Goal: Transaction & Acquisition: Obtain resource

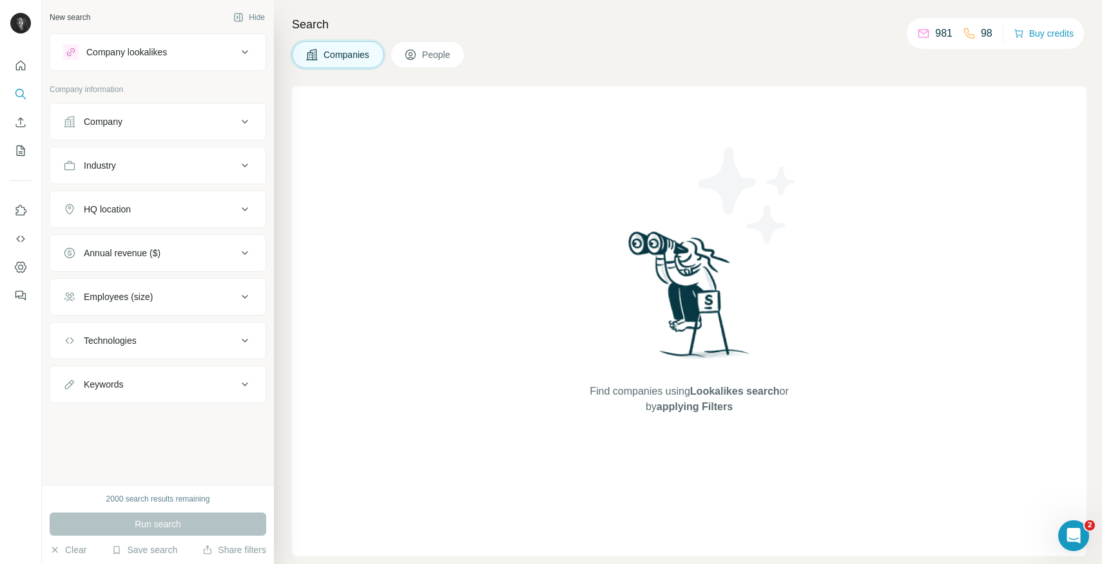
click at [119, 126] on div "Company" at bounding box center [103, 121] width 39 height 13
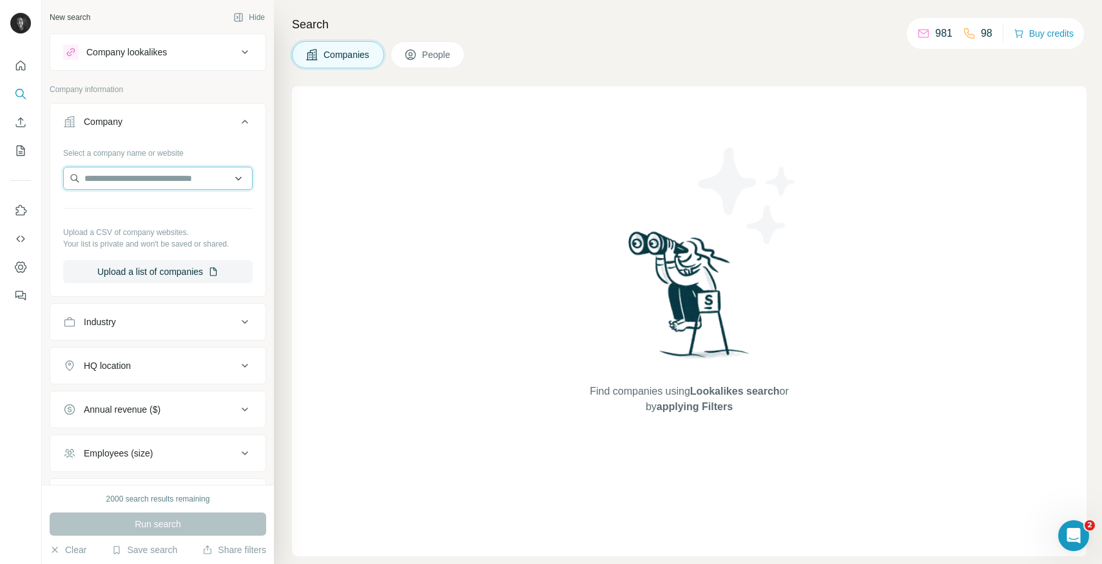
click at [126, 179] on input "text" at bounding box center [157, 178] width 189 height 23
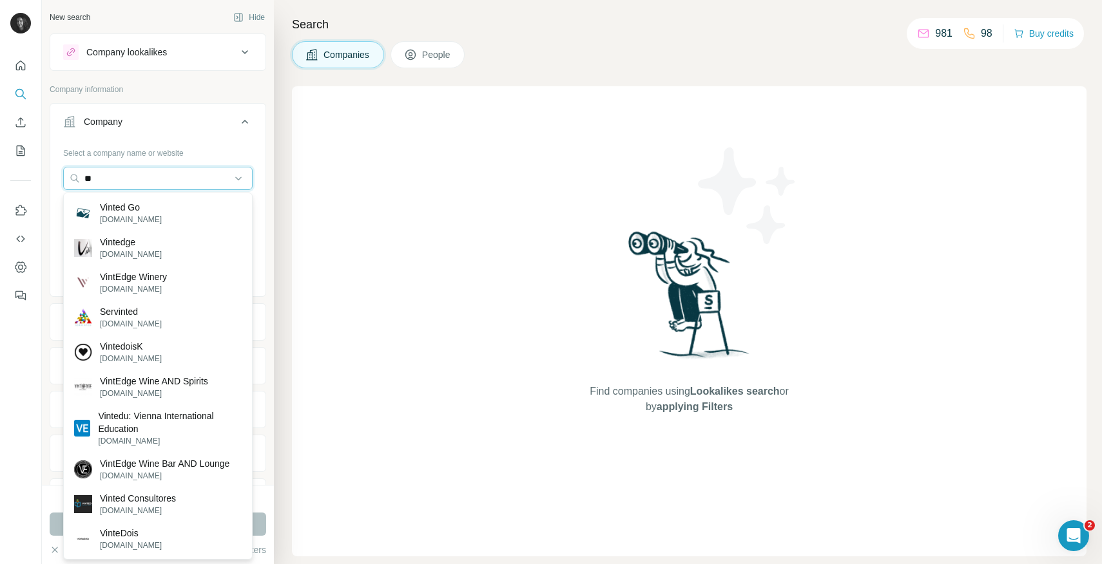
type input "*"
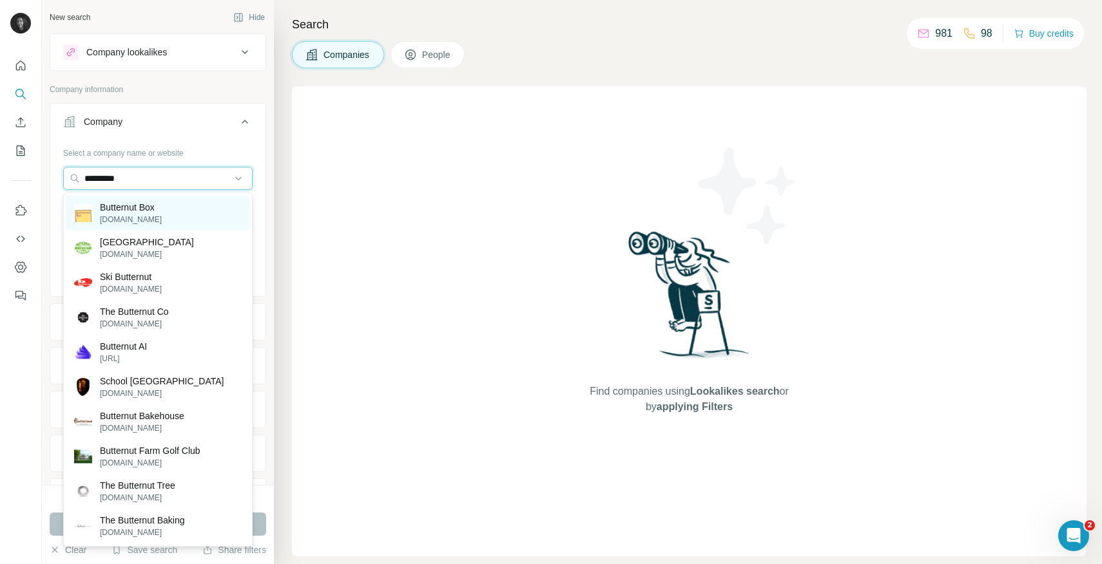
type input "*********"
click at [155, 211] on p "Butternut Box" at bounding box center [131, 207] width 62 height 13
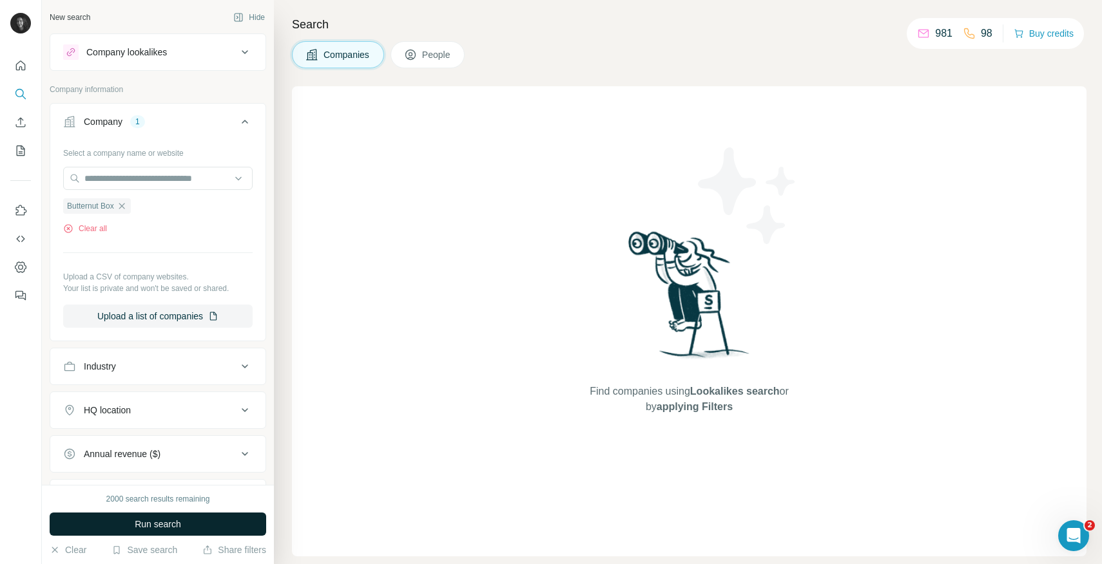
click at [164, 521] on span "Run search" at bounding box center [158, 524] width 46 height 13
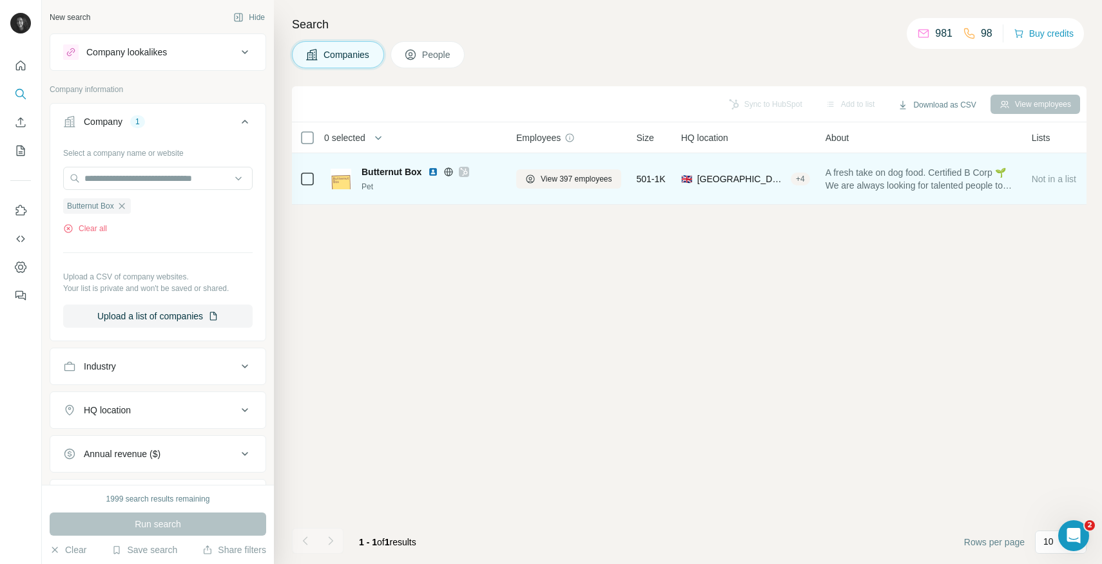
click at [394, 171] on span "Butternut Box" at bounding box center [391, 172] width 60 height 13
click at [343, 180] on img at bounding box center [340, 179] width 21 height 21
click at [565, 180] on span "View 397 employees" at bounding box center [576, 179] width 72 height 12
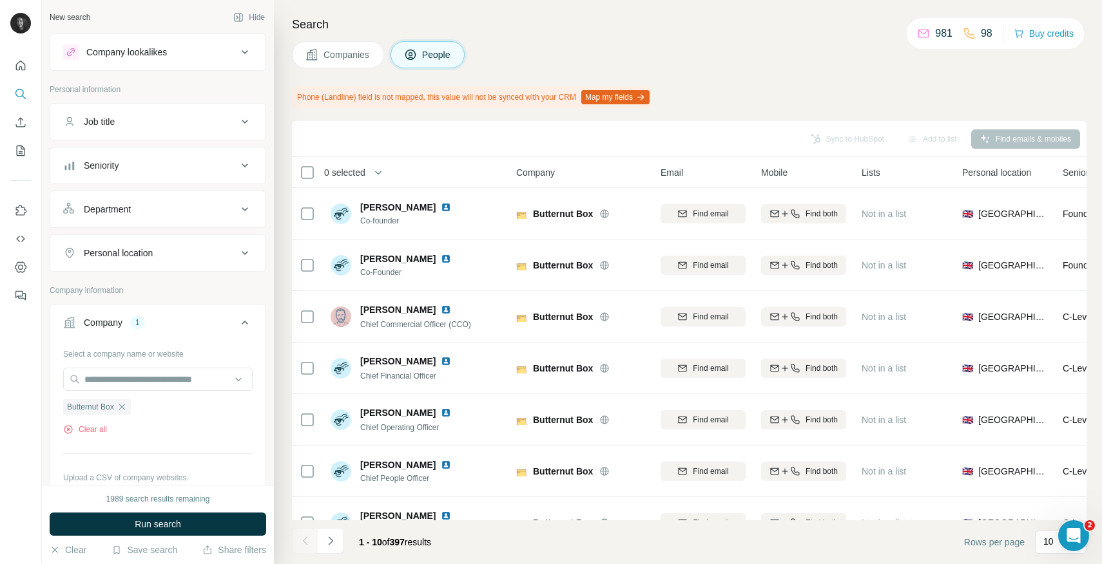
click at [180, 216] on button "Department" at bounding box center [157, 209] width 215 height 31
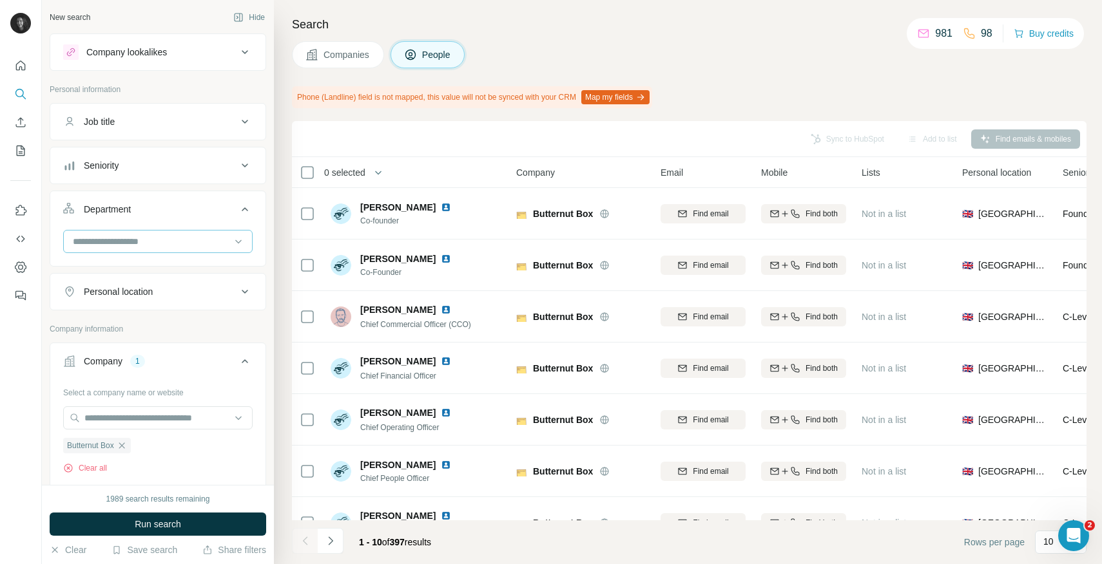
click at [160, 245] on input at bounding box center [151, 241] width 159 height 14
type input "****"
click at [158, 274] on p "Marketing and Advertising" at bounding box center [126, 270] width 104 height 13
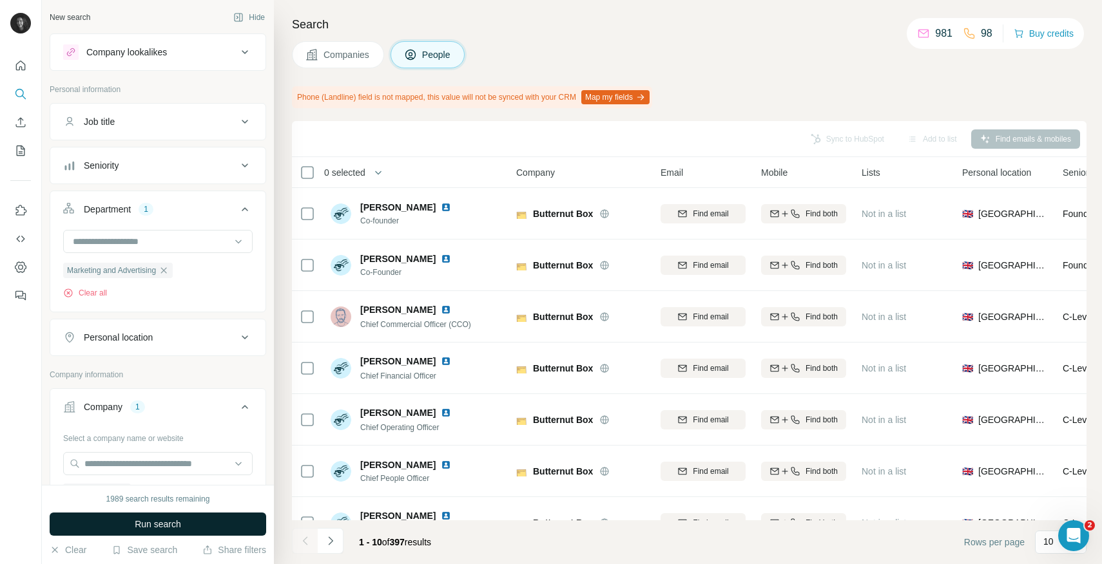
click at [152, 526] on span "Run search" at bounding box center [158, 524] width 46 height 13
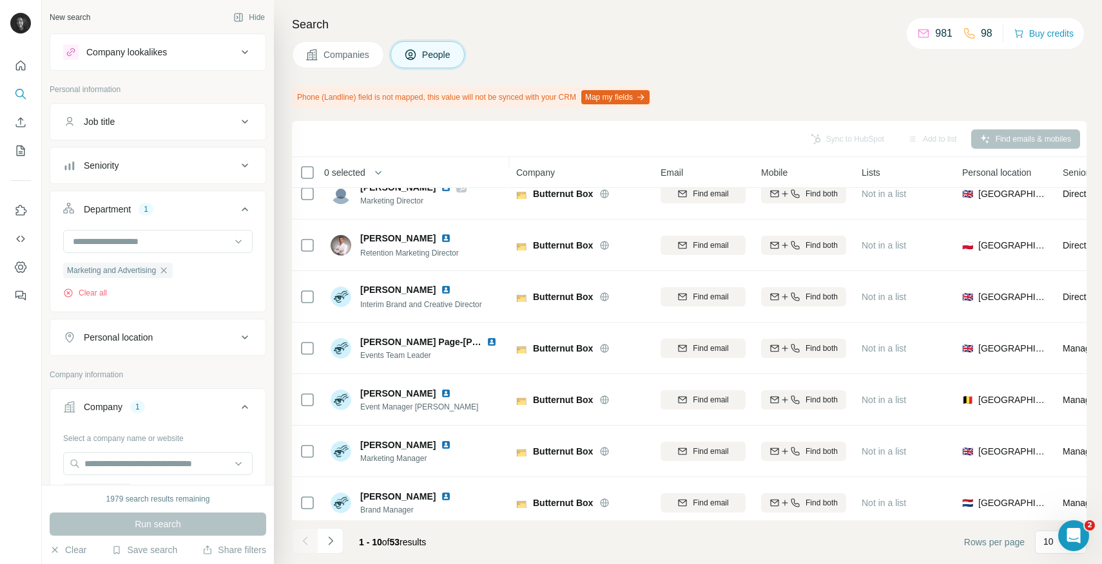
scroll to position [183, 0]
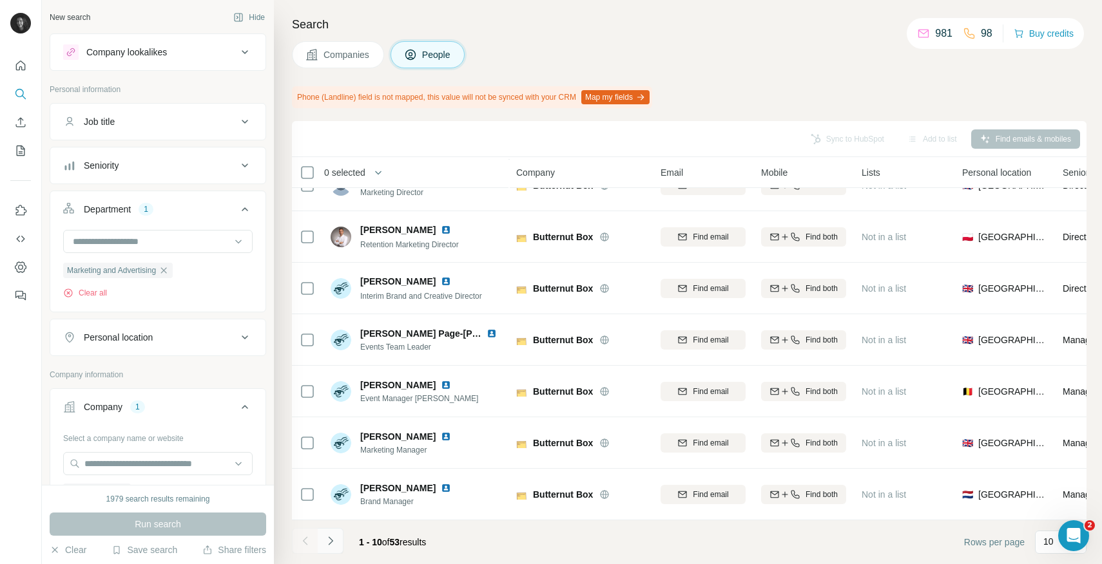
click at [330, 542] on icon "Navigate to next page" at bounding box center [330, 541] width 13 height 13
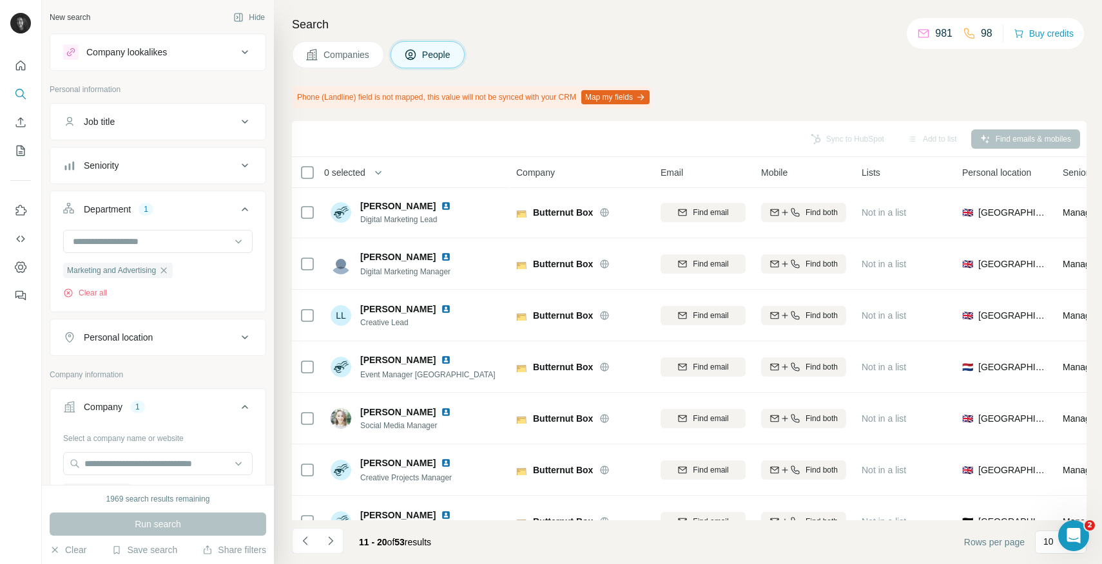
scroll to position [0, 0]
click at [332, 539] on icon "Navigate to next page" at bounding box center [330, 541] width 13 height 13
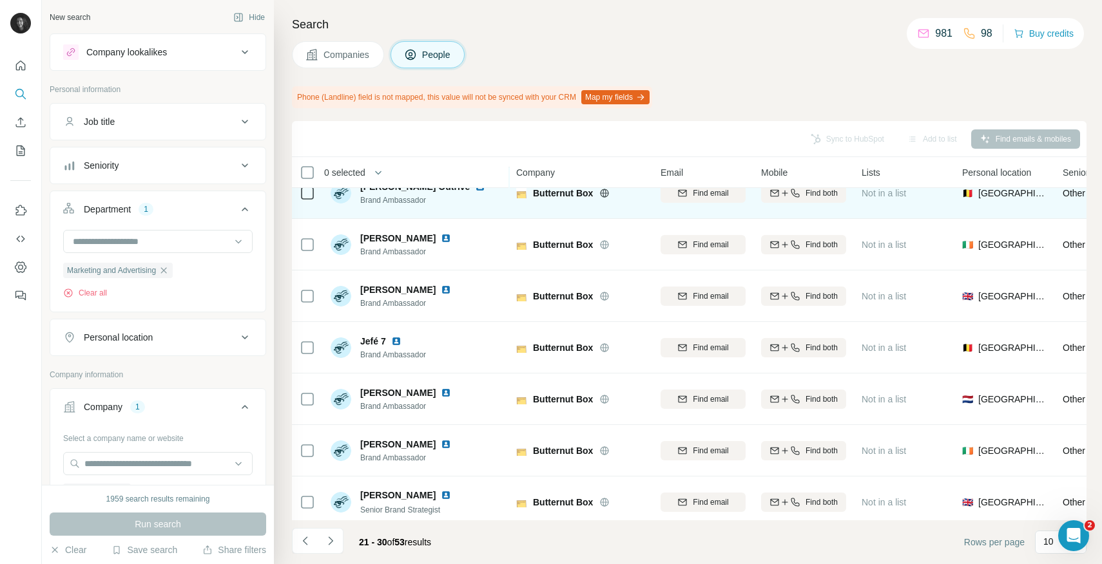
scroll to position [183, 0]
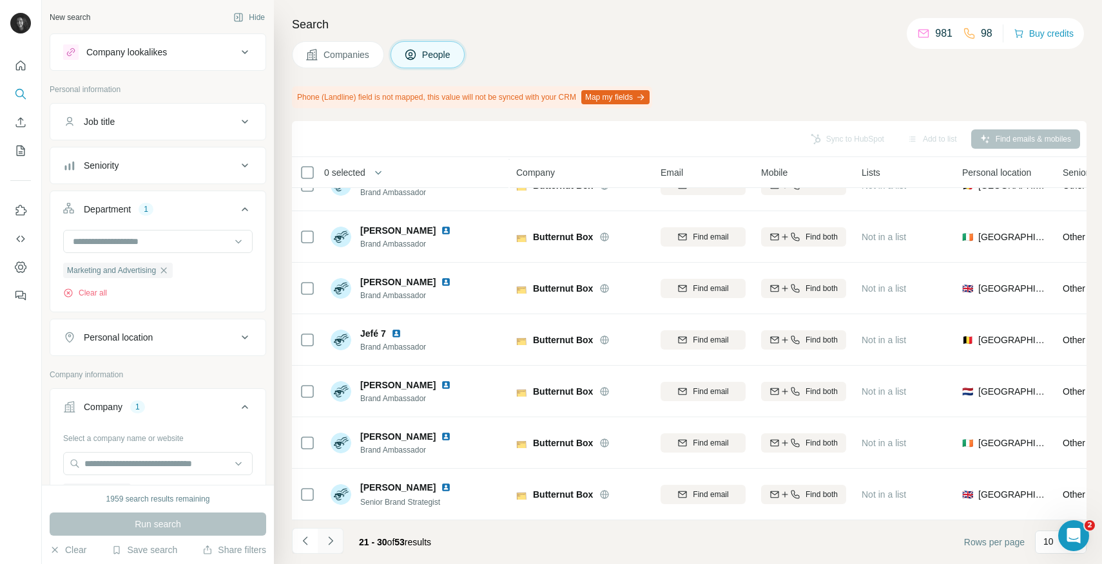
click at [334, 540] on icon "Navigate to next page" at bounding box center [330, 541] width 13 height 13
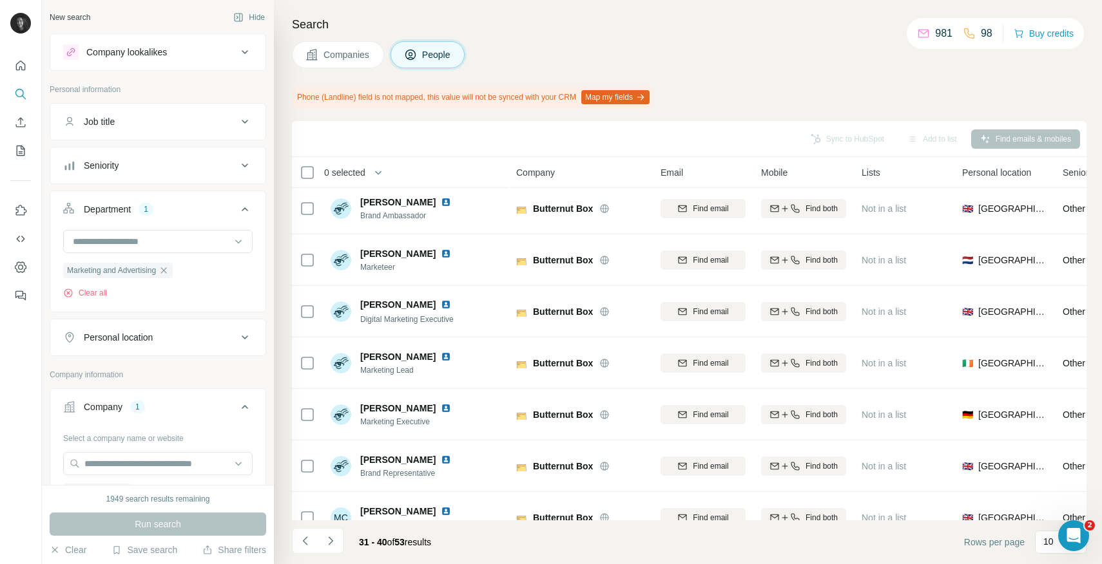
scroll to position [0, 0]
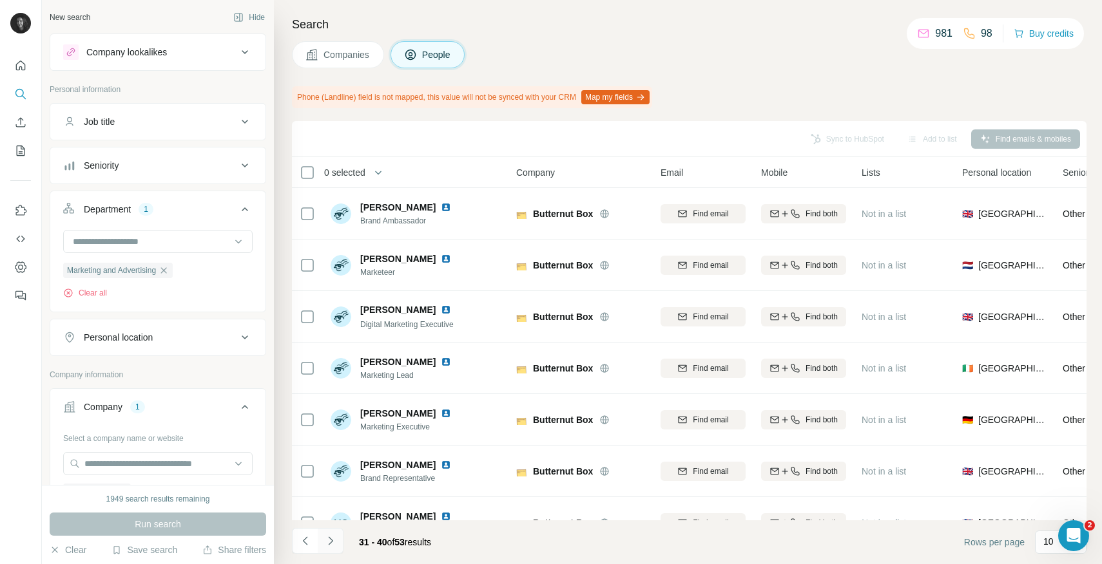
click at [336, 538] on icon "Navigate to next page" at bounding box center [330, 541] width 13 height 13
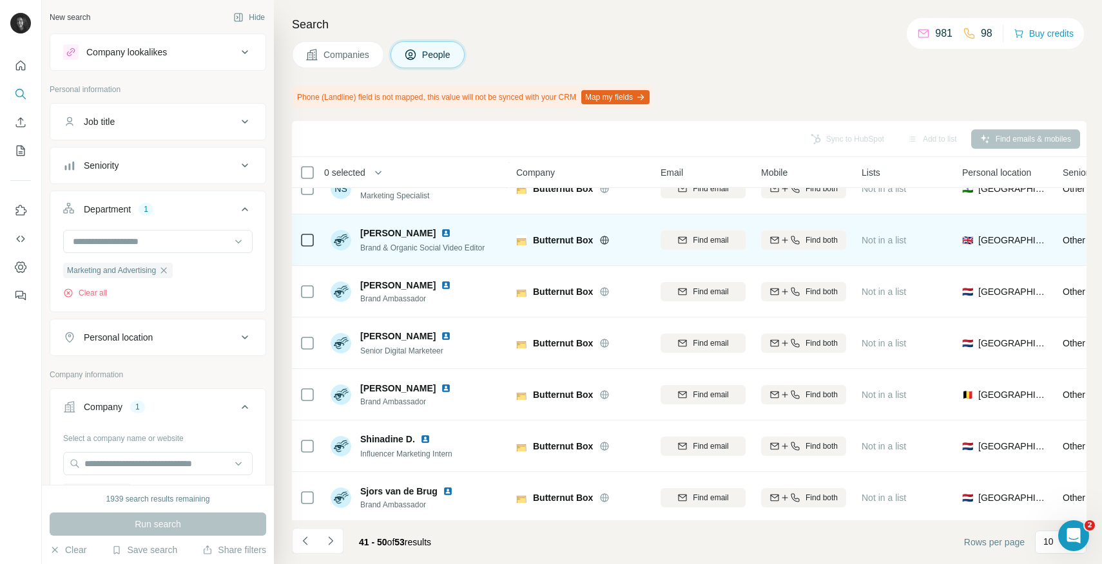
scroll to position [183, 0]
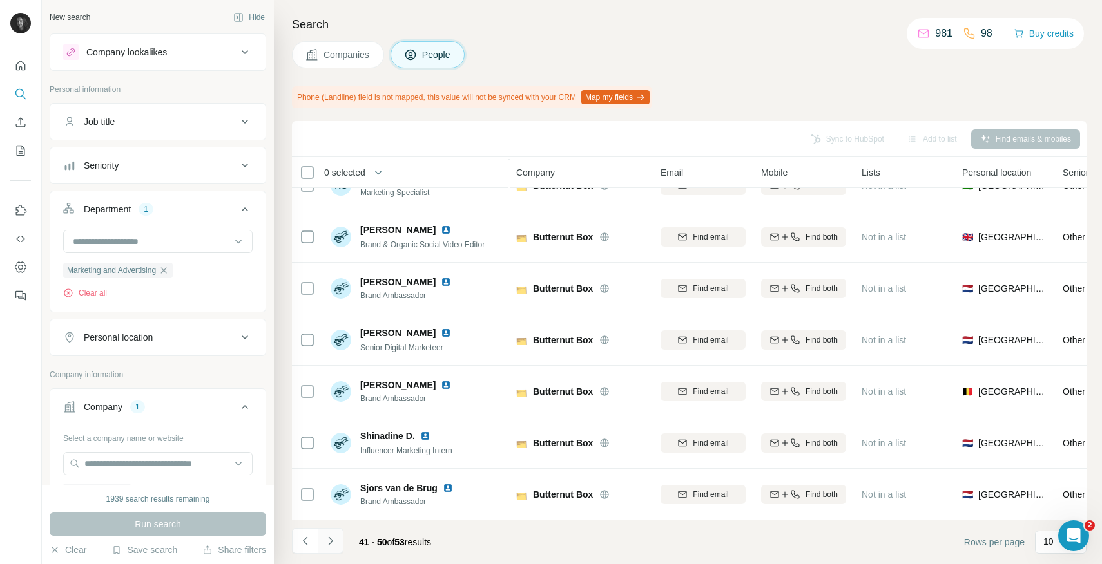
click at [336, 537] on icon "Navigate to next page" at bounding box center [330, 541] width 13 height 13
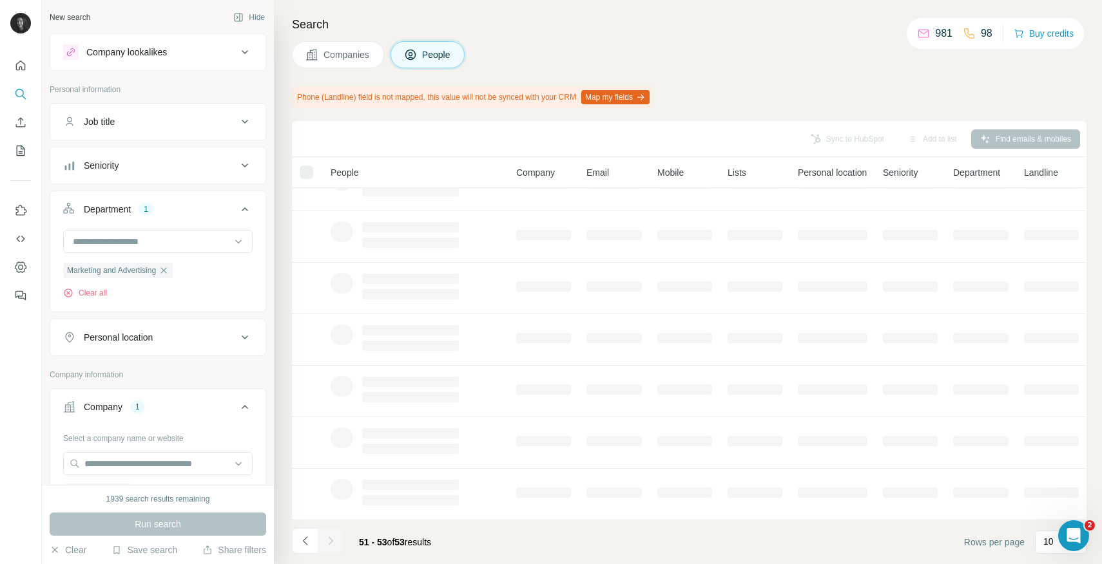
scroll to position [0, 0]
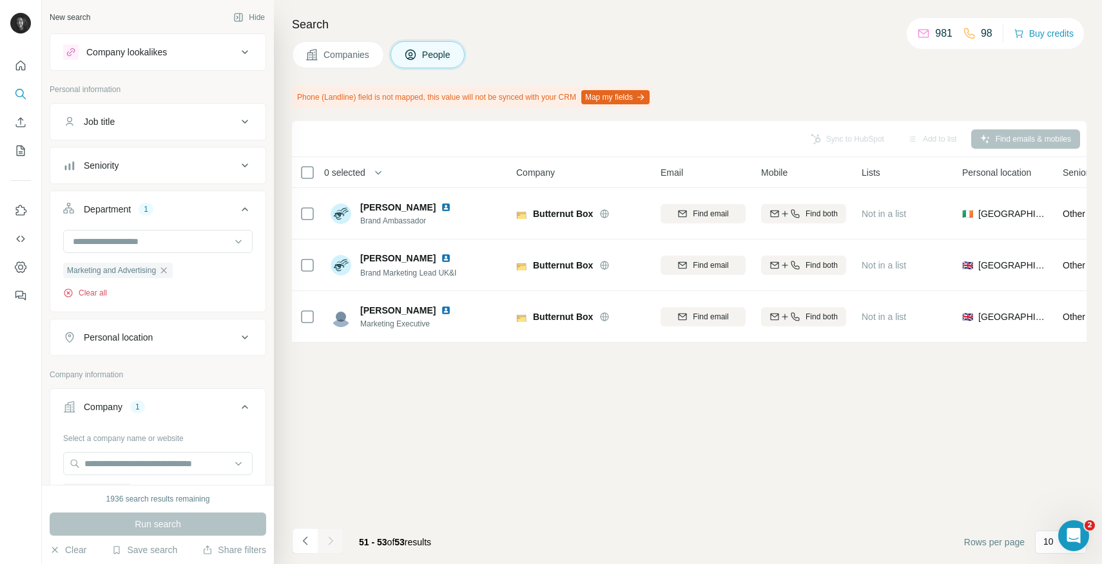
click at [97, 291] on button "Clear all" at bounding box center [85, 293] width 44 height 12
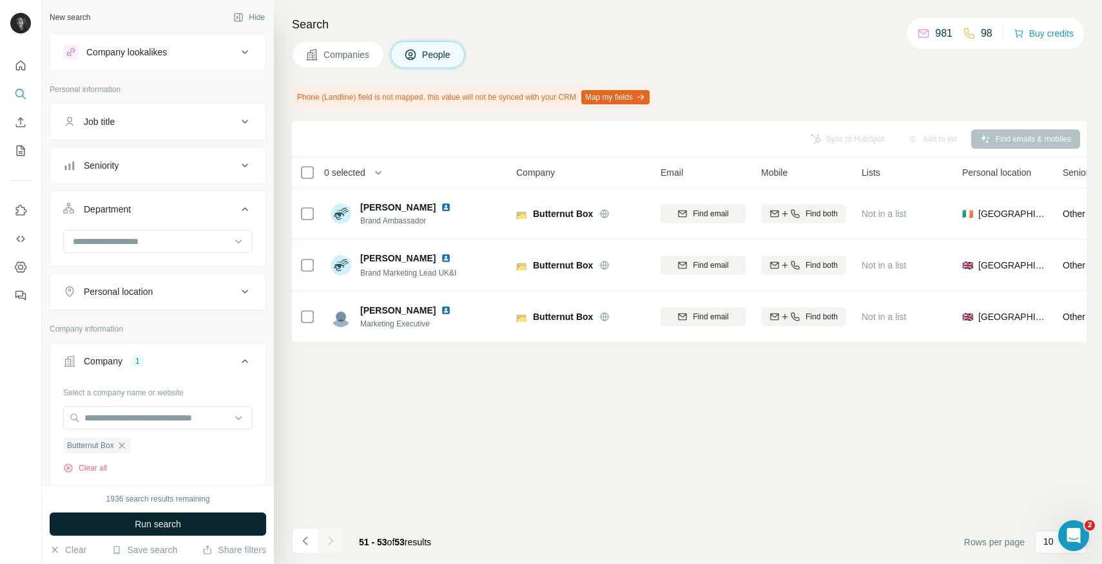
click at [142, 522] on span "Run search" at bounding box center [158, 524] width 46 height 13
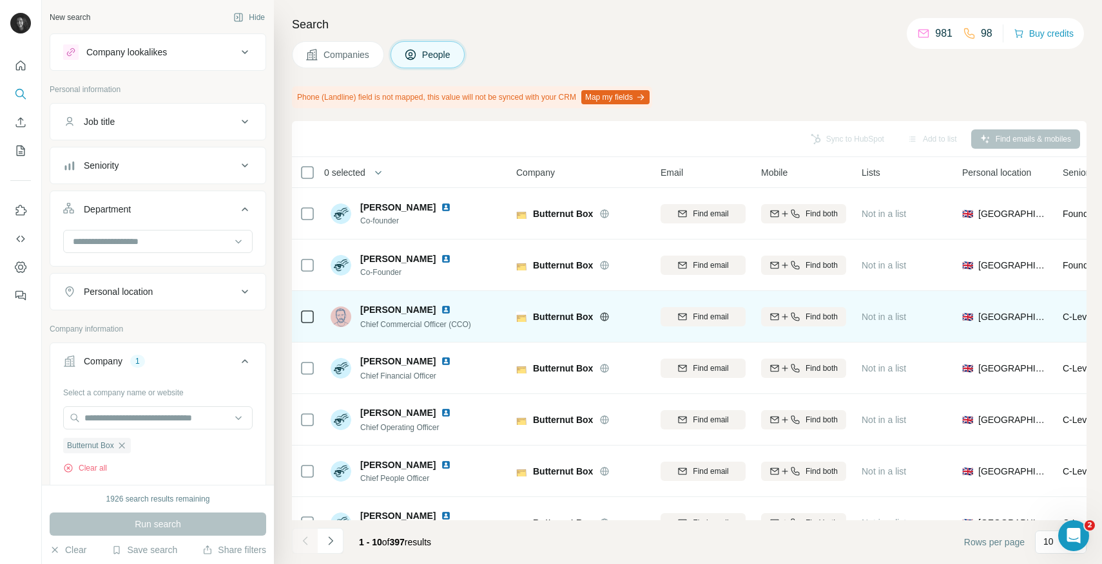
click at [341, 320] on img at bounding box center [340, 317] width 21 height 21
click at [682, 325] on button "Find email" at bounding box center [702, 316] width 85 height 19
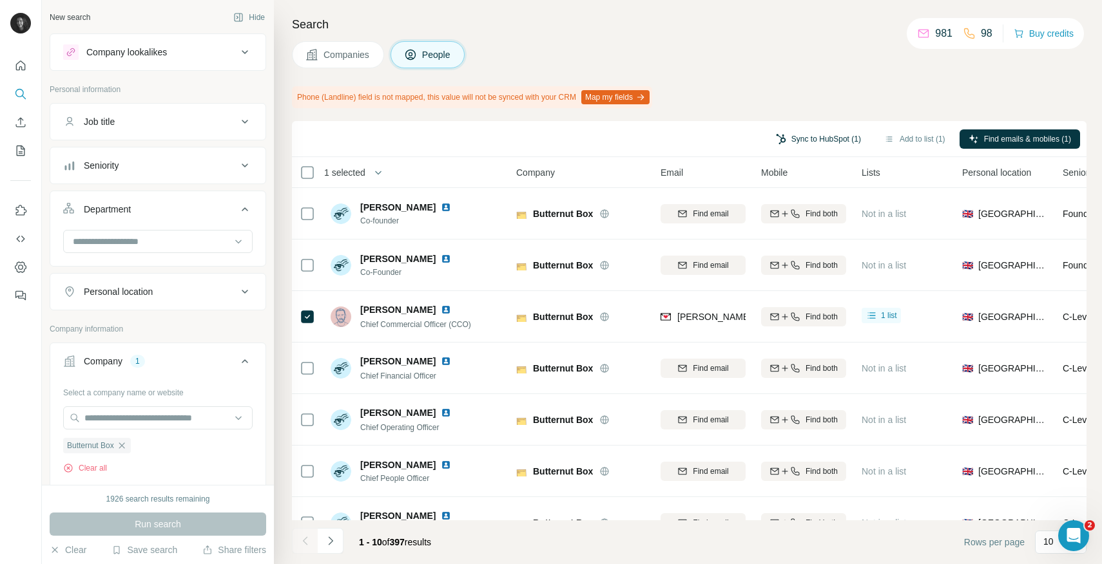
click at [832, 138] on button "Sync to HubSpot (1)" at bounding box center [818, 138] width 103 height 19
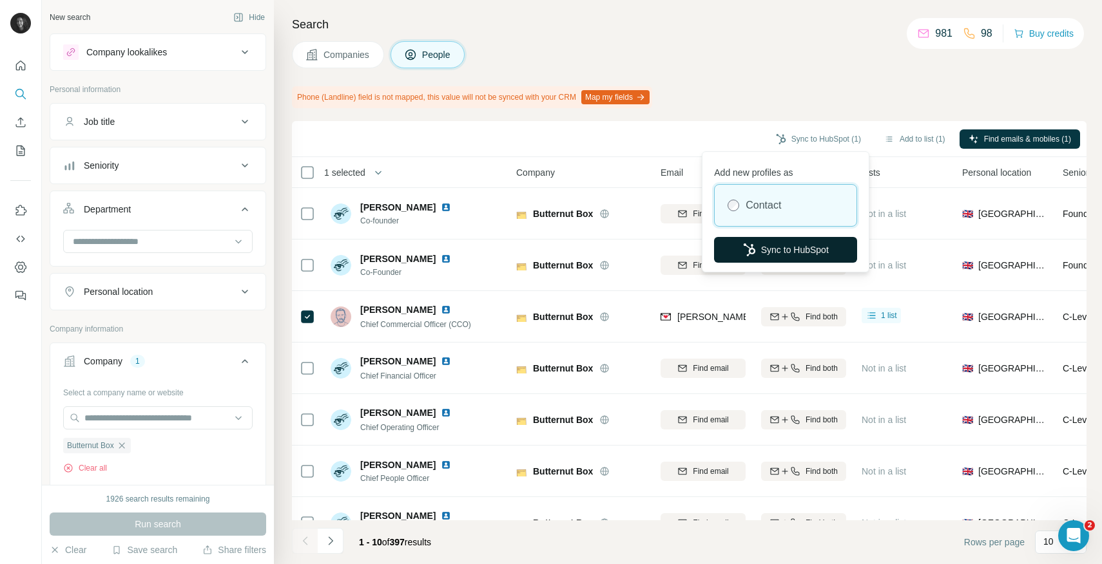
click at [800, 241] on button "Sync to HubSpot" at bounding box center [785, 250] width 143 height 26
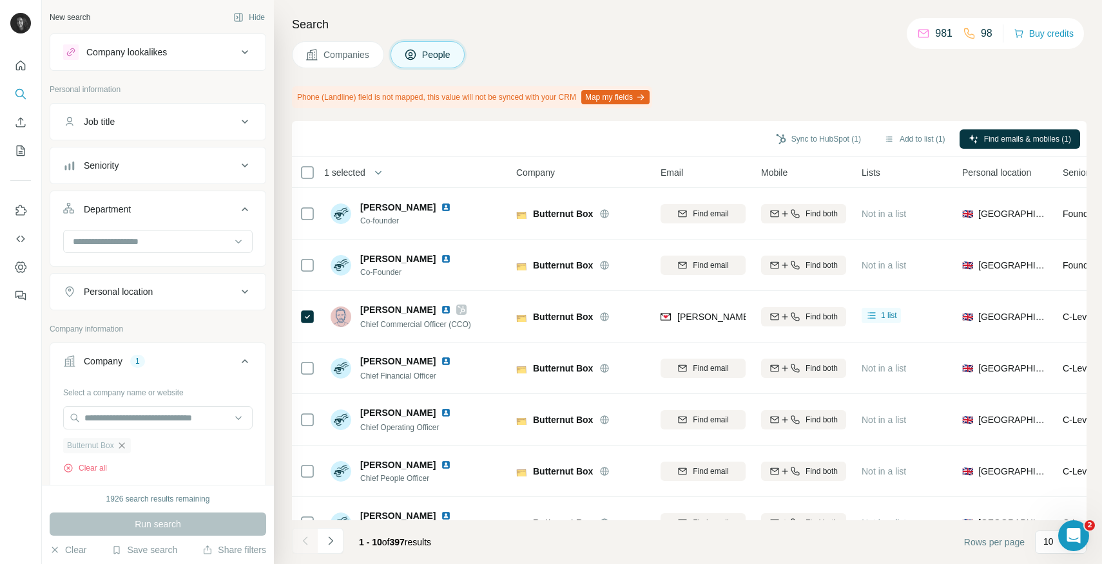
click at [125, 444] on icon "button" at bounding box center [122, 446] width 10 height 10
click at [148, 413] on input "text" at bounding box center [157, 417] width 189 height 23
paste input "**********"
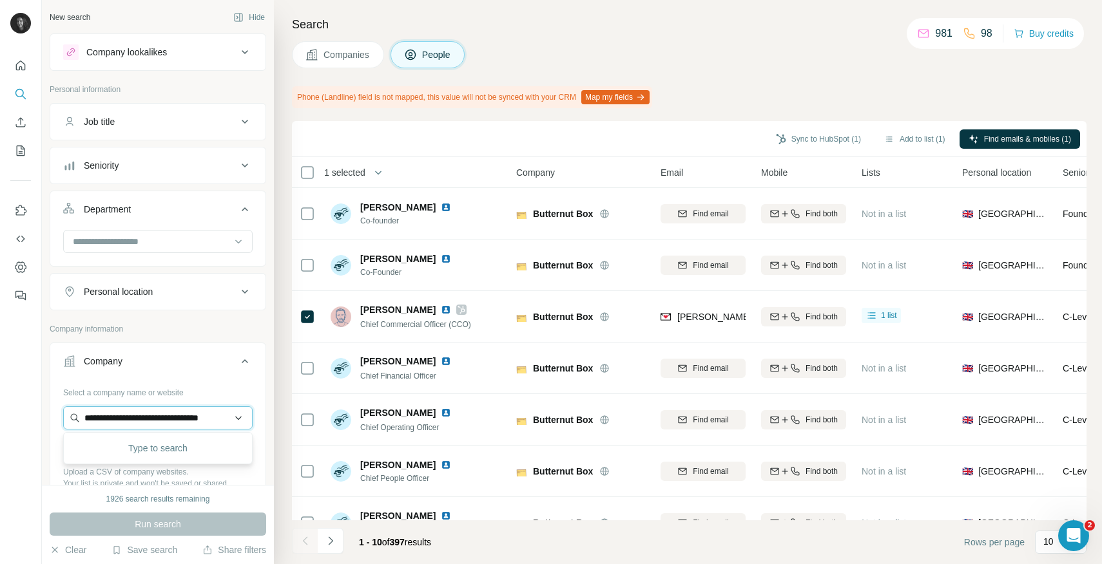
scroll to position [0, 21]
type input "**********"
click at [147, 454] on p "[DOMAIN_NAME]" at bounding box center [131, 460] width 62 height 12
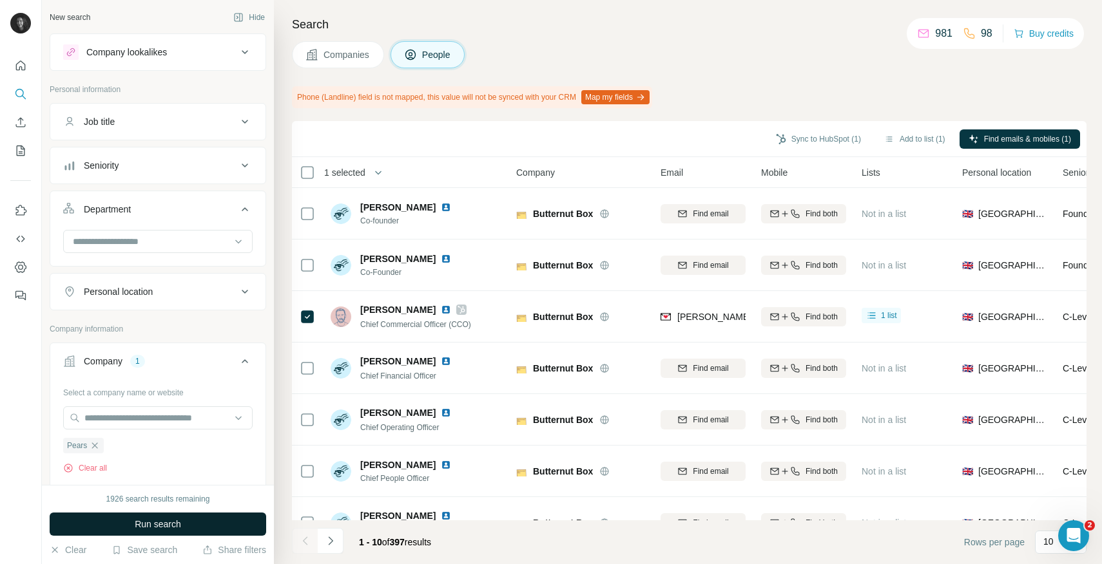
click at [141, 518] on span "Run search" at bounding box center [158, 524] width 46 height 13
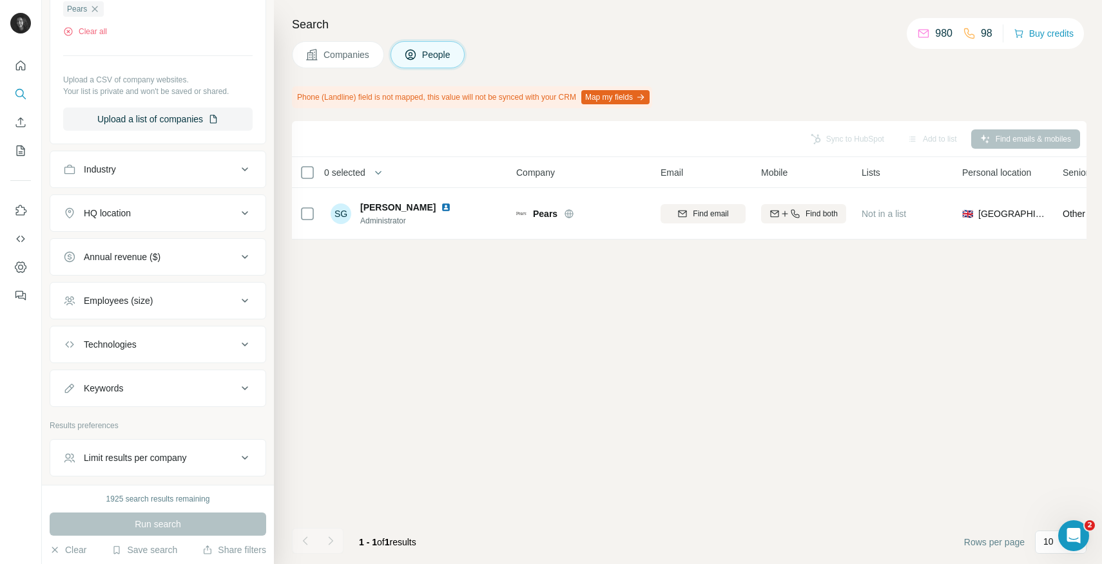
scroll to position [488, 0]
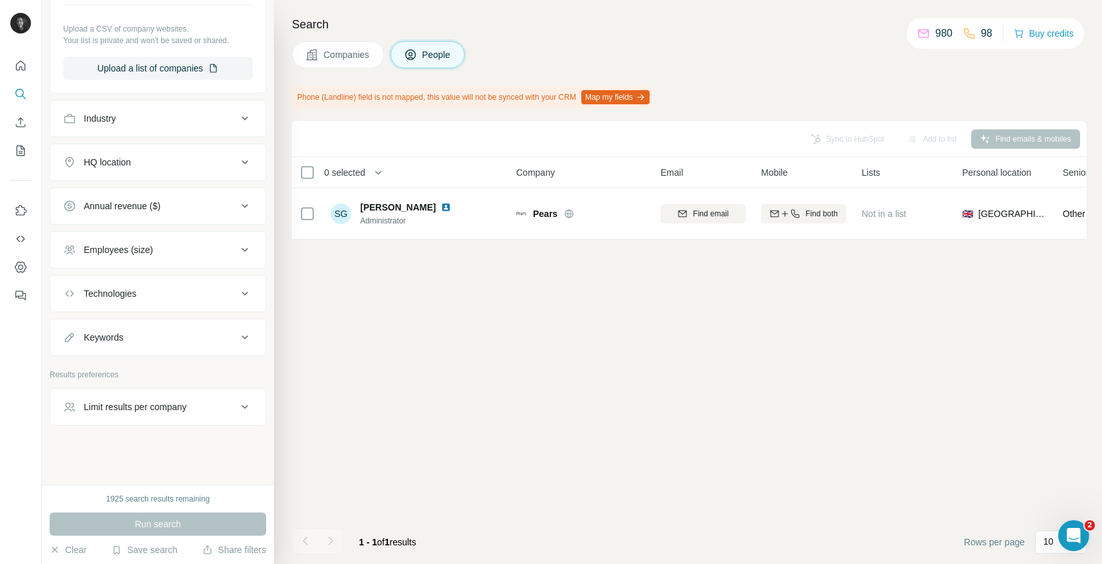
click at [353, 59] on span "Companies" at bounding box center [346, 54] width 47 height 13
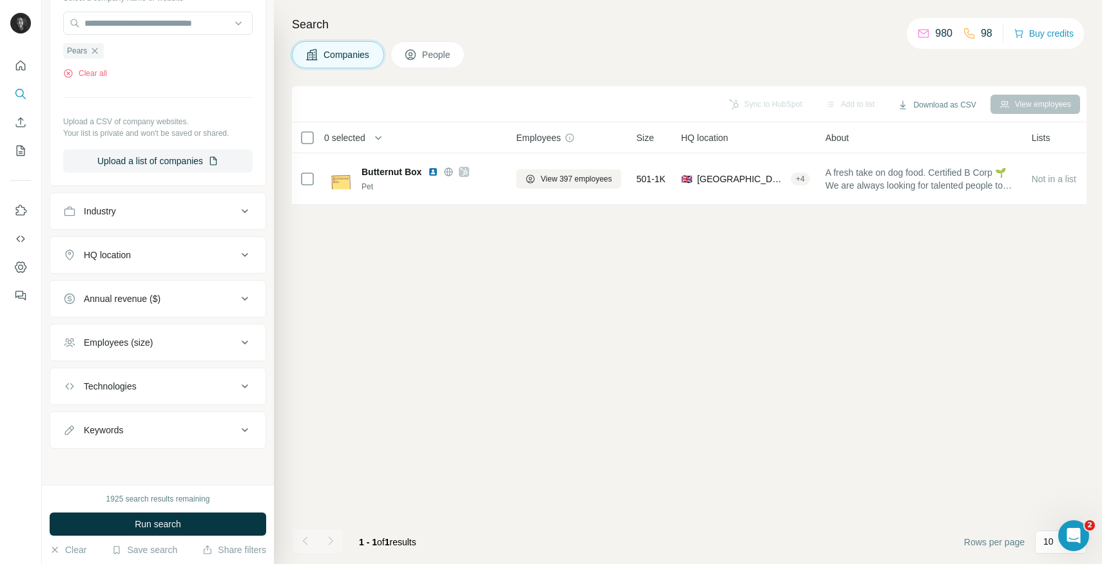
scroll to position [155, 0]
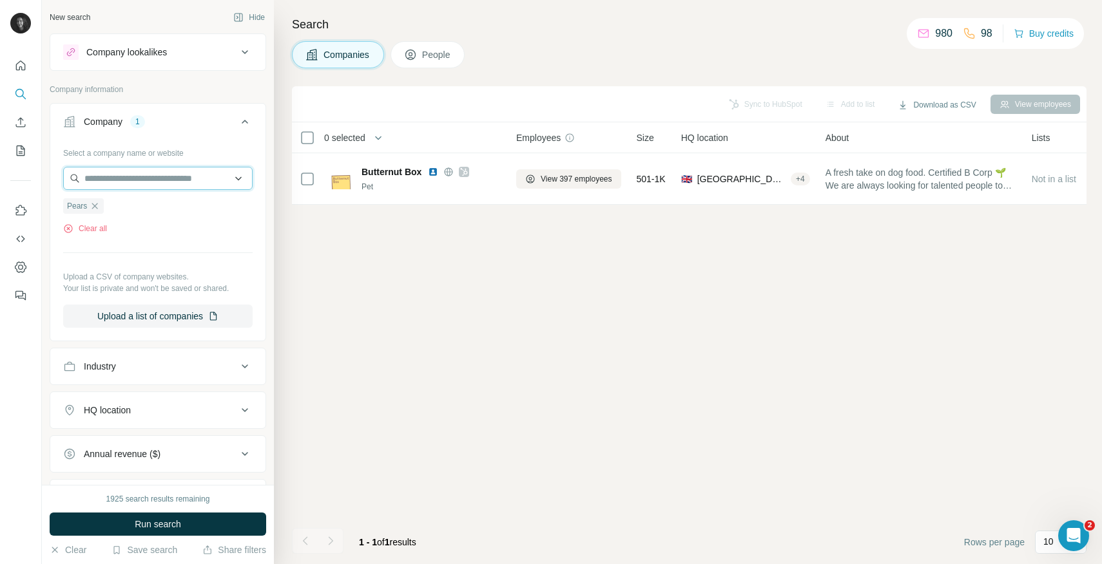
click at [140, 169] on input "text" at bounding box center [157, 178] width 189 height 23
paste input "**********"
type input "**********"
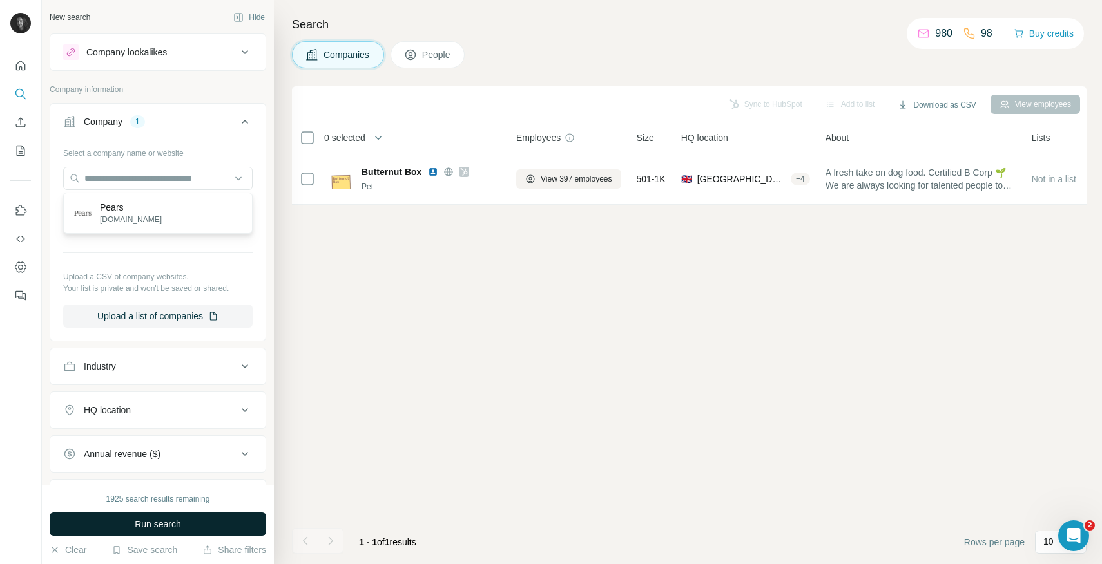
click at [149, 521] on span "Run search" at bounding box center [158, 524] width 46 height 13
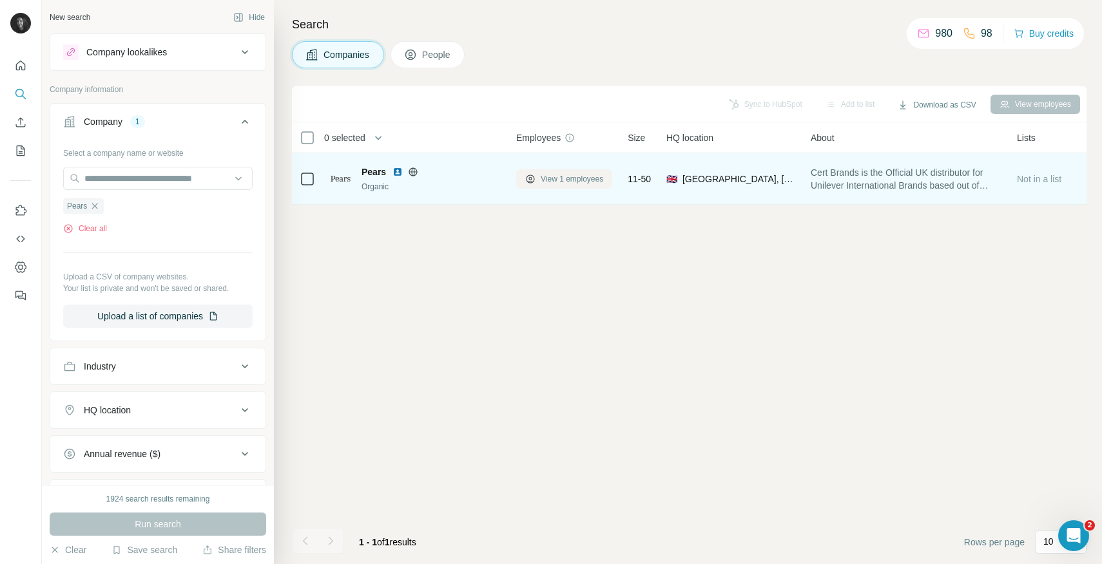
click at [550, 188] on button "View 1 employees" at bounding box center [564, 178] width 96 height 19
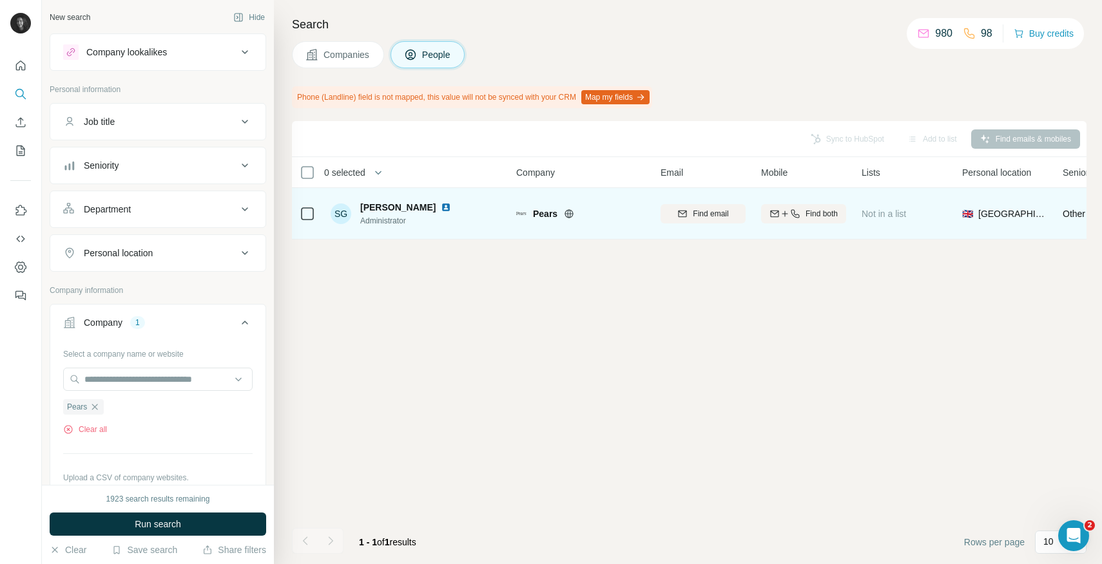
click at [548, 216] on span "Pears" at bounding box center [545, 213] width 24 height 13
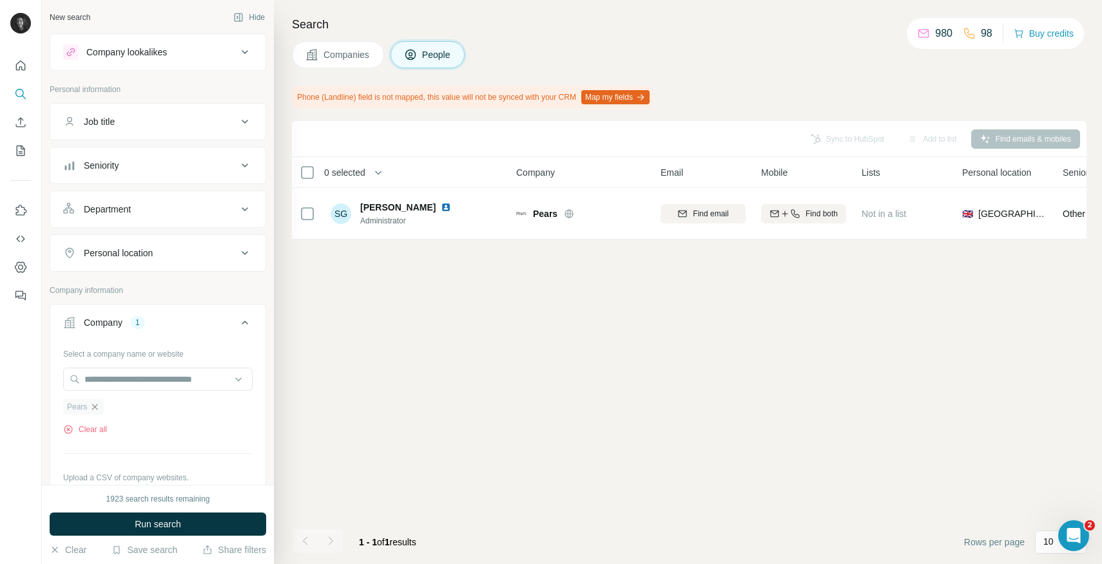
click at [91, 407] on icon "button" at bounding box center [95, 407] width 10 height 10
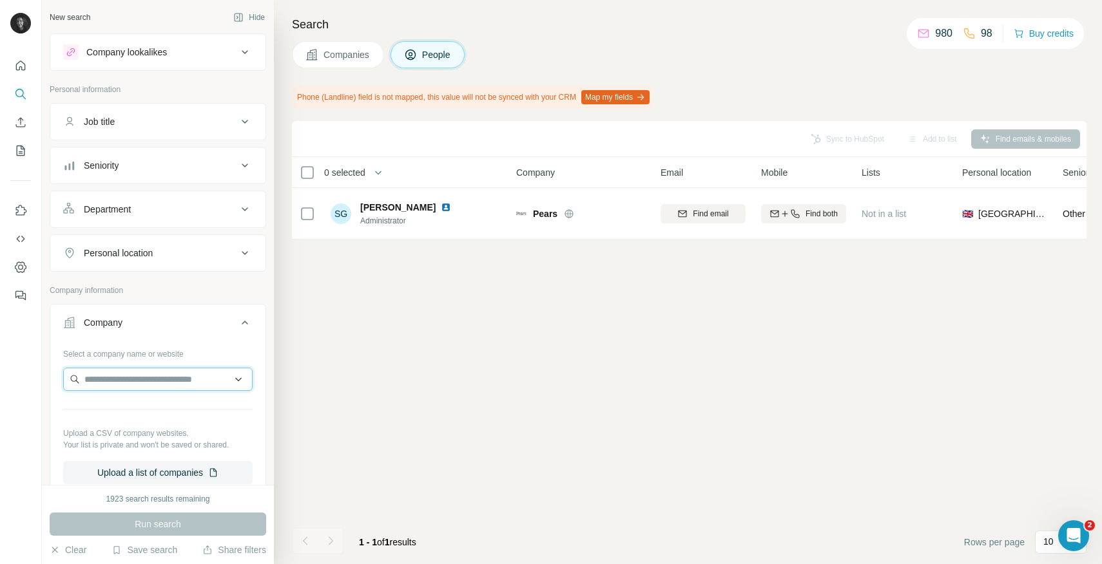
click at [120, 383] on input "text" at bounding box center [157, 379] width 189 height 23
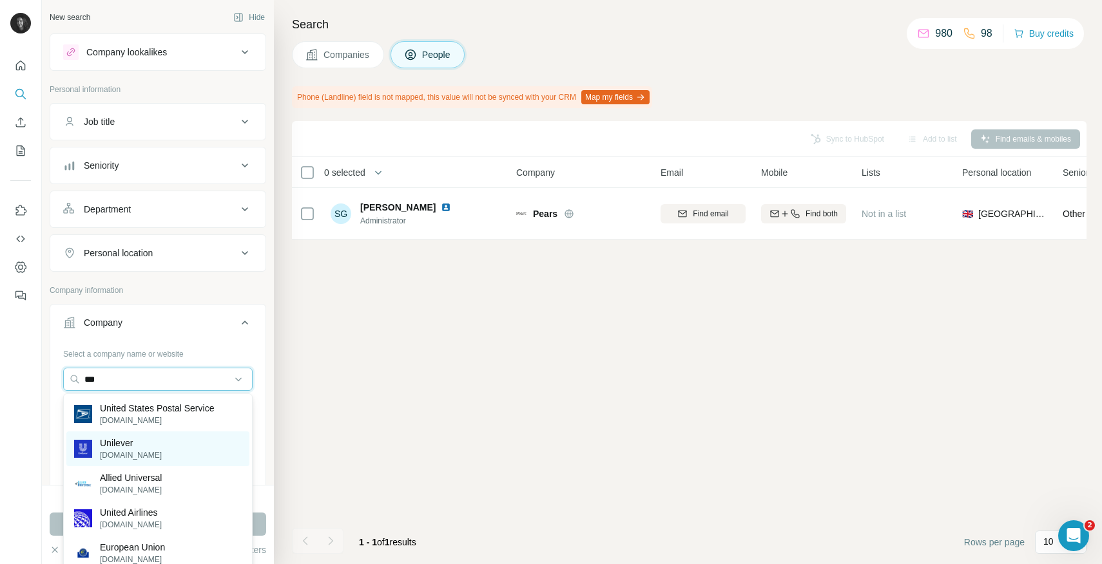
type input "***"
click at [126, 446] on p "Unilever" at bounding box center [131, 443] width 62 height 13
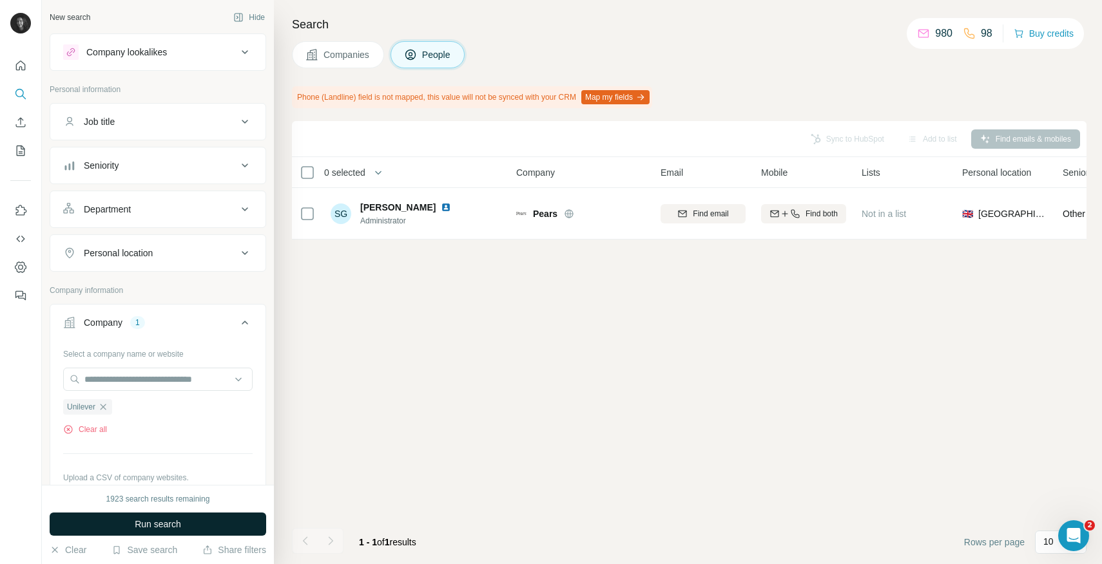
click at [164, 521] on span "Run search" at bounding box center [158, 524] width 46 height 13
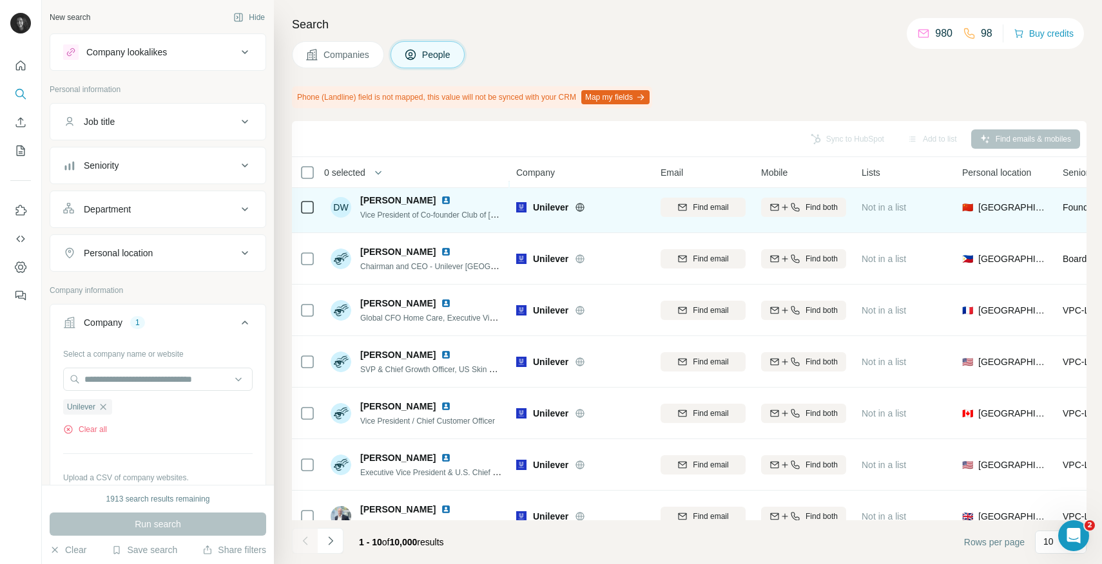
scroll to position [183, 0]
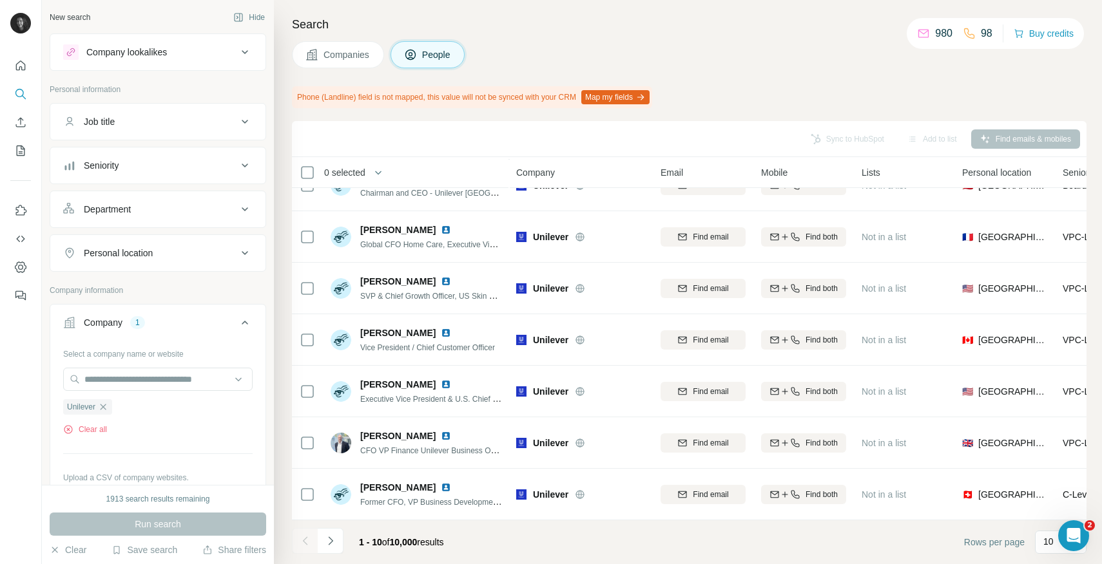
click at [154, 212] on div "Department" at bounding box center [150, 209] width 174 height 13
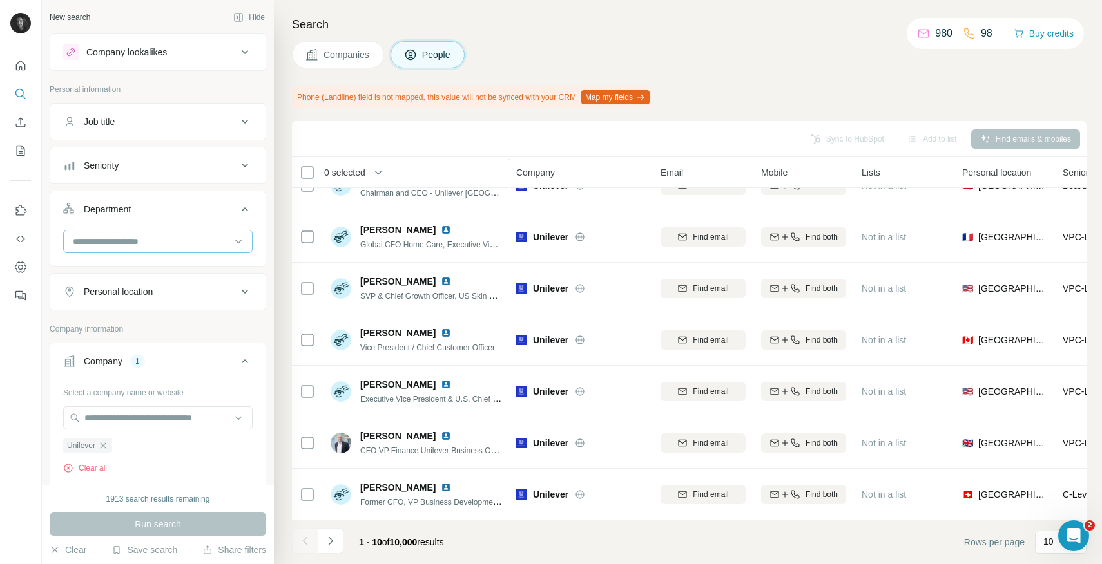
click at [137, 245] on input at bounding box center [151, 241] width 159 height 14
type input "*******"
click at [144, 278] on div "Marketing and Advertising" at bounding box center [157, 270] width 183 height 23
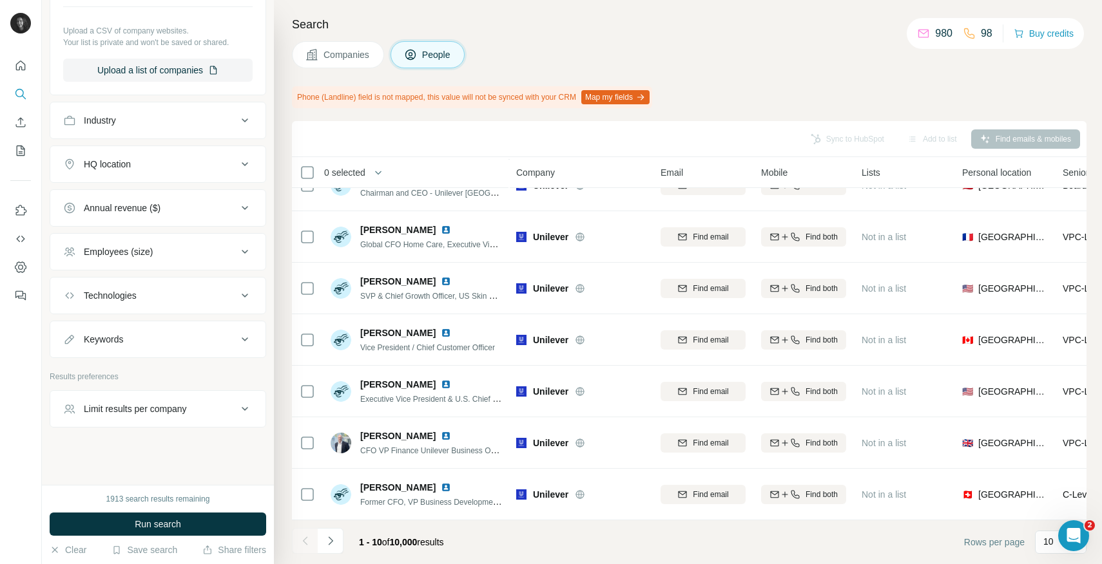
scroll to position [534, 0]
click at [196, 345] on button "Keywords" at bounding box center [157, 337] width 215 height 31
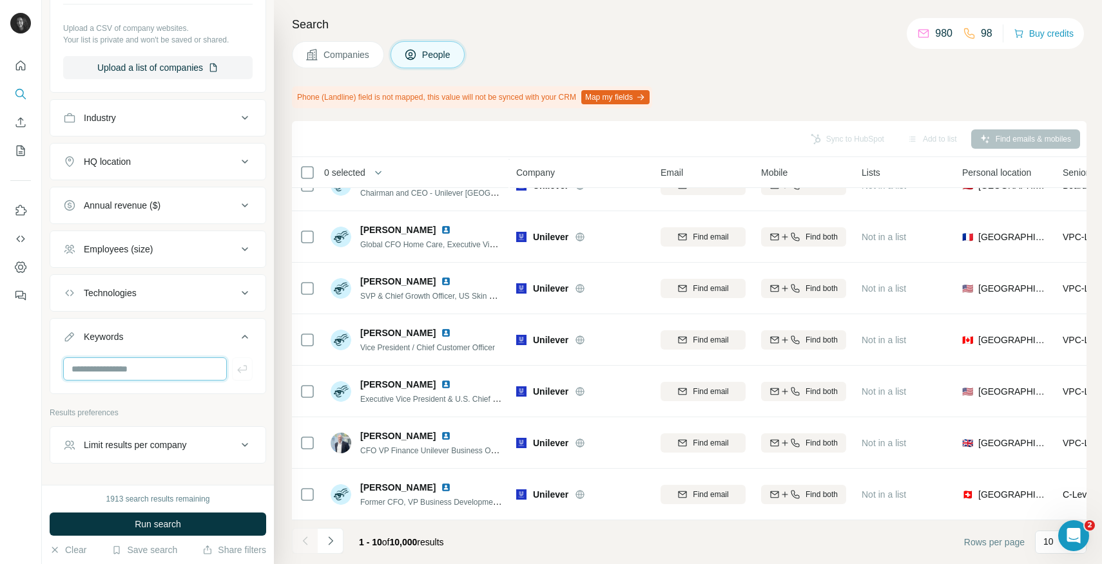
click at [164, 379] on input "text" at bounding box center [145, 369] width 164 height 23
type input "*****"
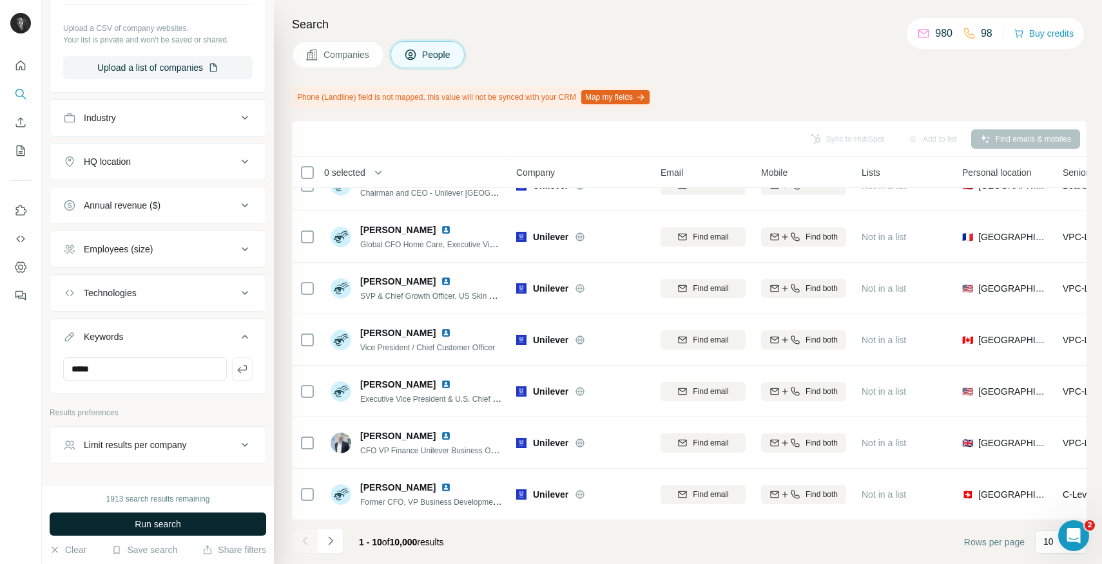
click at [160, 528] on span "Run search" at bounding box center [158, 524] width 46 height 13
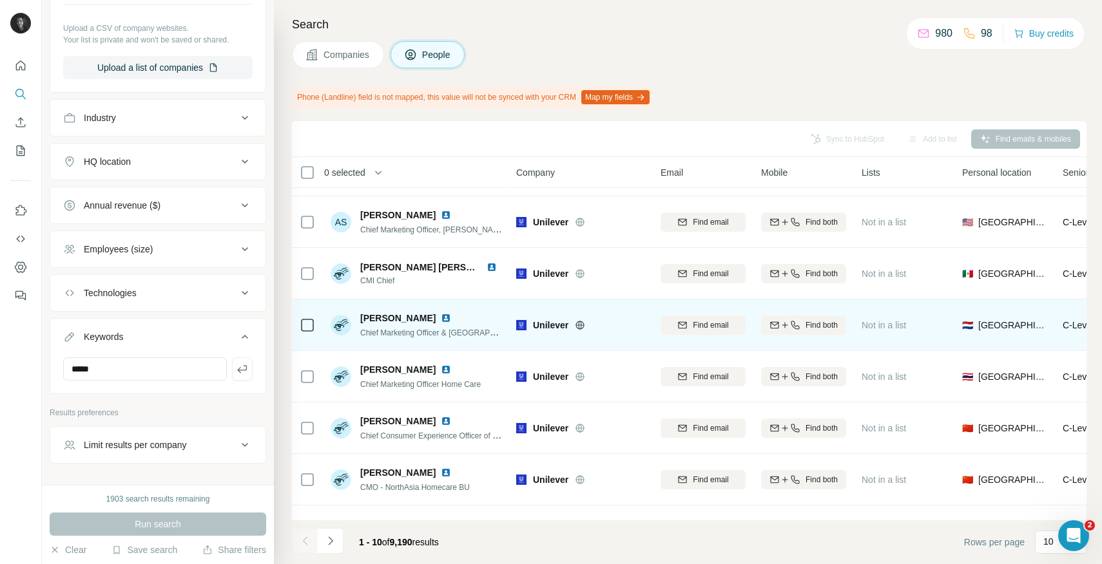
scroll to position [183, 0]
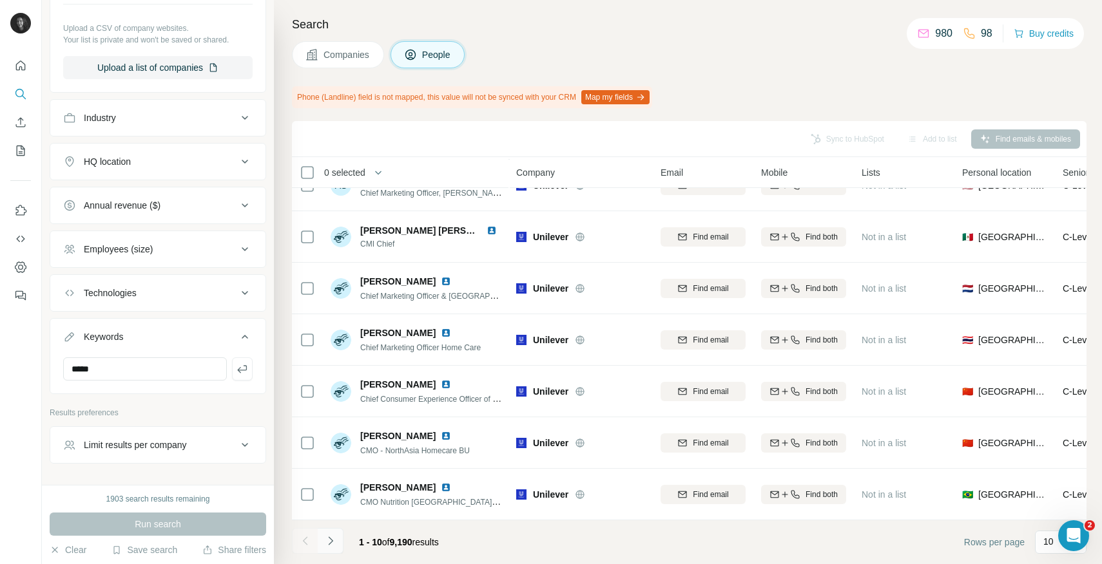
click at [340, 546] on button "Navigate to next page" at bounding box center [331, 541] width 26 height 26
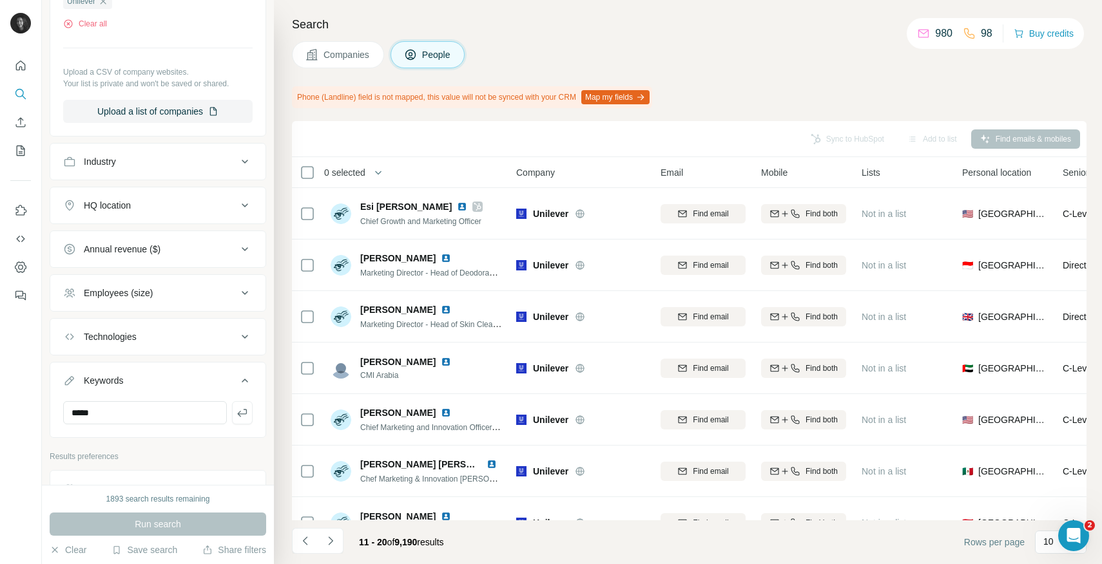
scroll to position [512, 0]
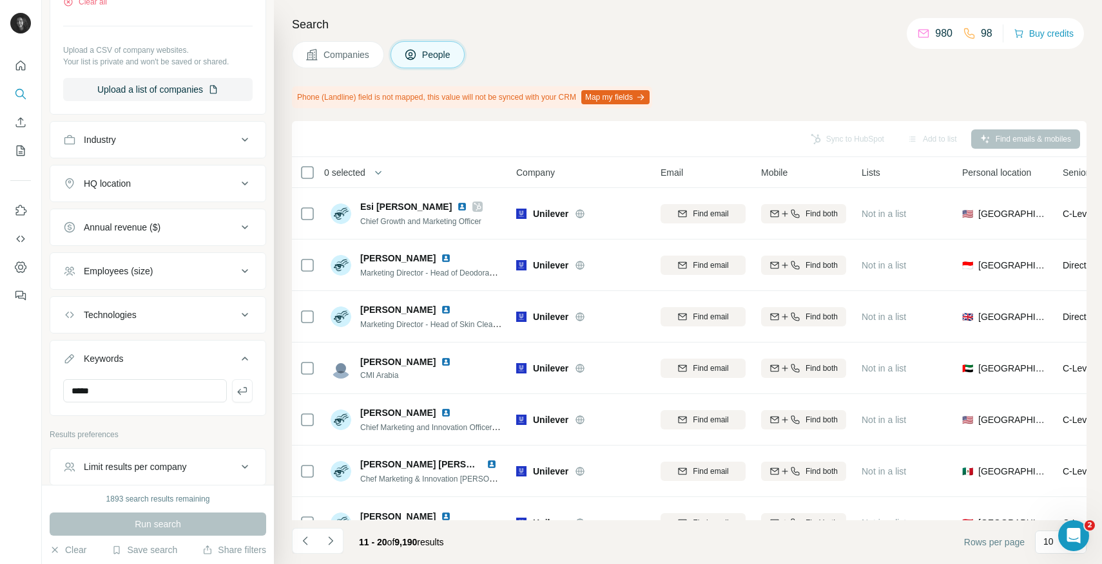
click at [201, 180] on div "HQ location" at bounding box center [150, 183] width 174 height 13
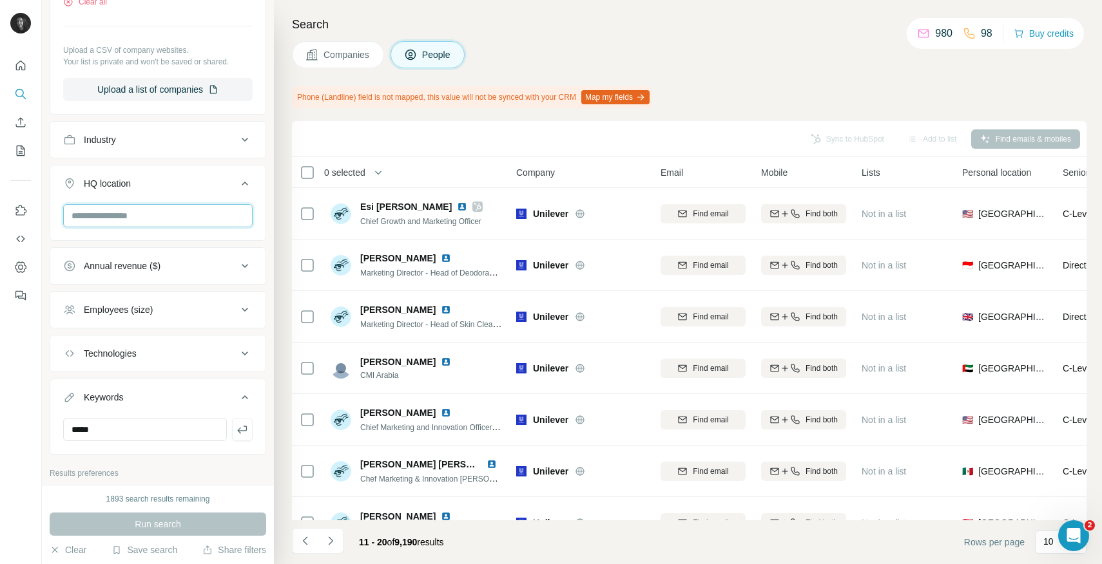
click at [169, 220] on input "text" at bounding box center [157, 215] width 189 height 23
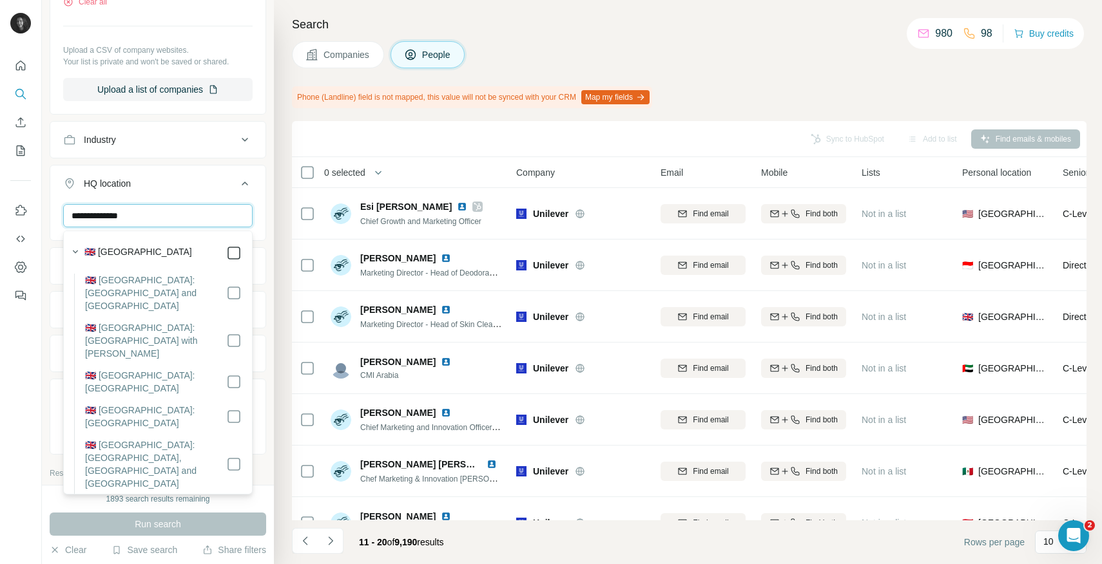
type input "**********"
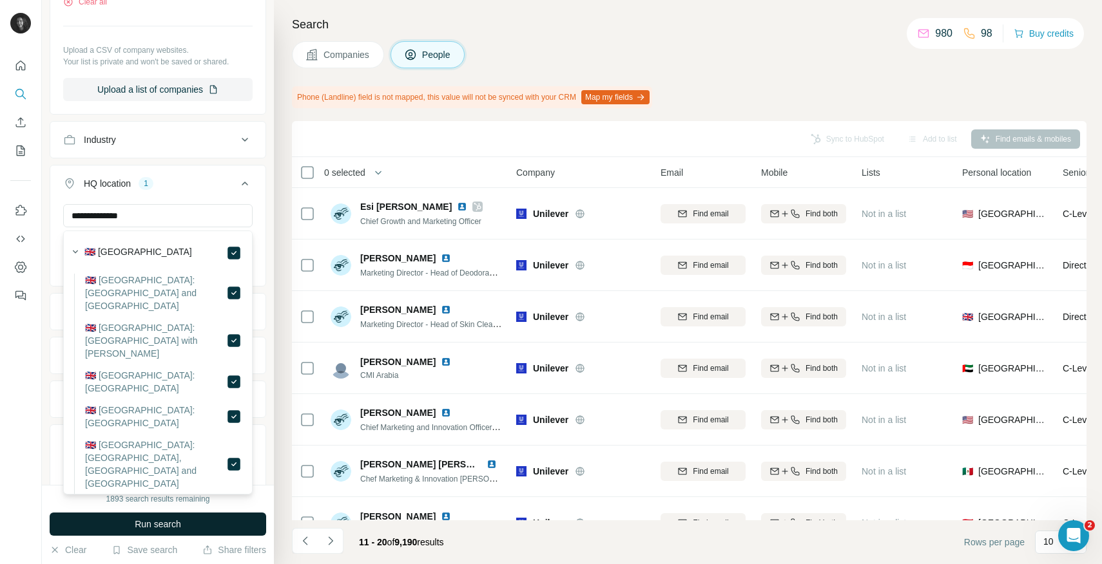
click at [155, 518] on span "Run search" at bounding box center [158, 524] width 46 height 13
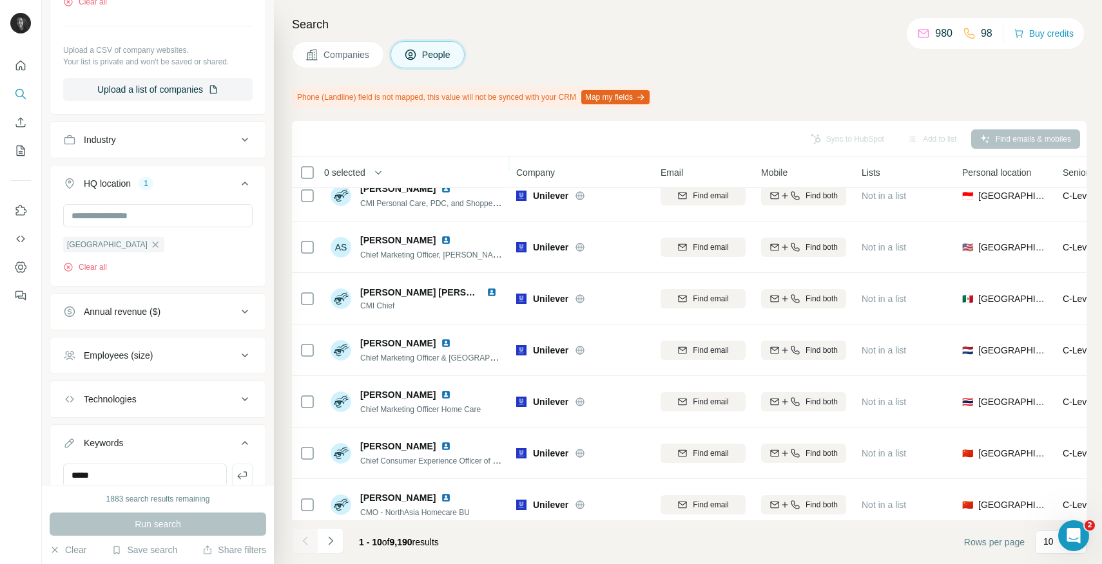
scroll to position [183, 0]
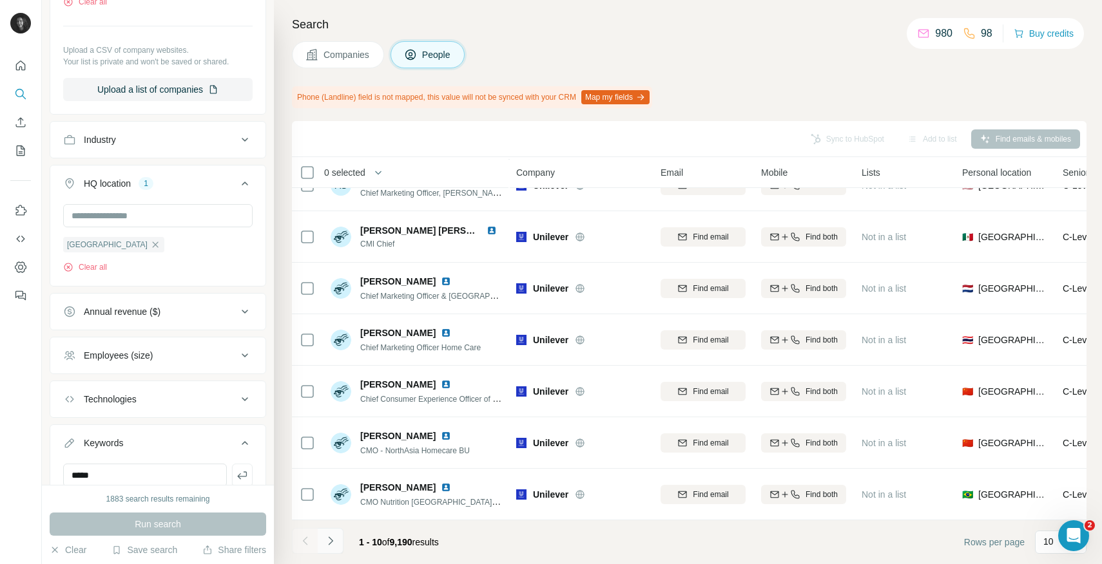
click at [340, 545] on button "Navigate to next page" at bounding box center [331, 541] width 26 height 26
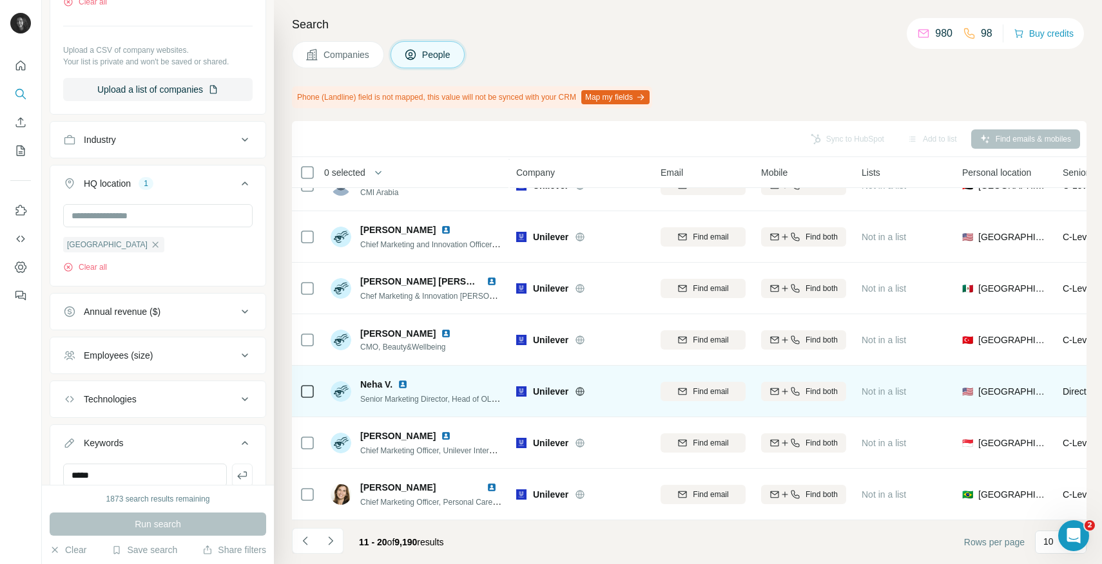
scroll to position [0, 0]
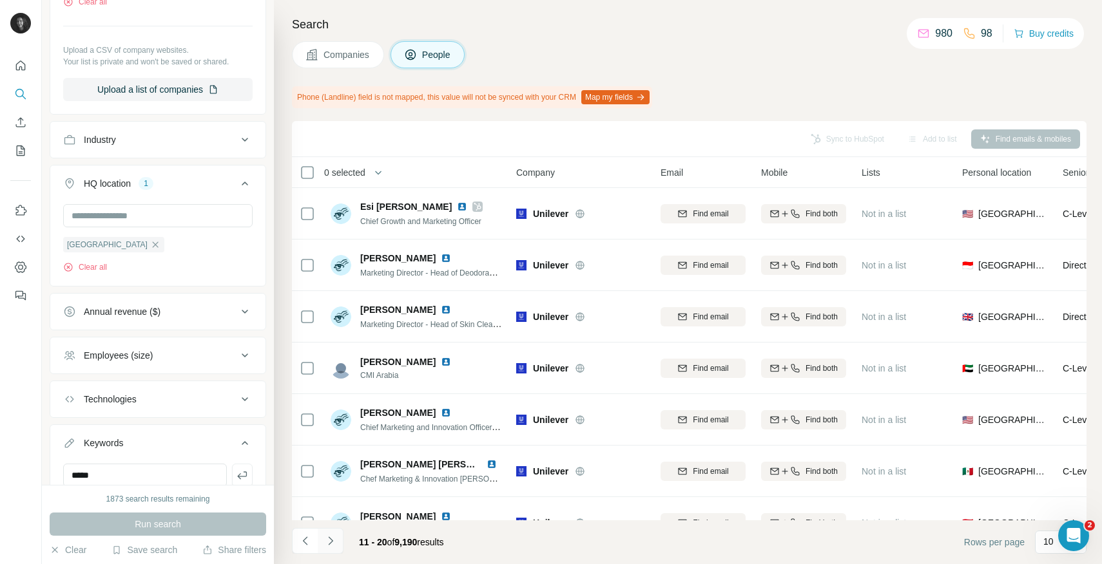
click at [337, 539] on button "Navigate to next page" at bounding box center [331, 541] width 26 height 26
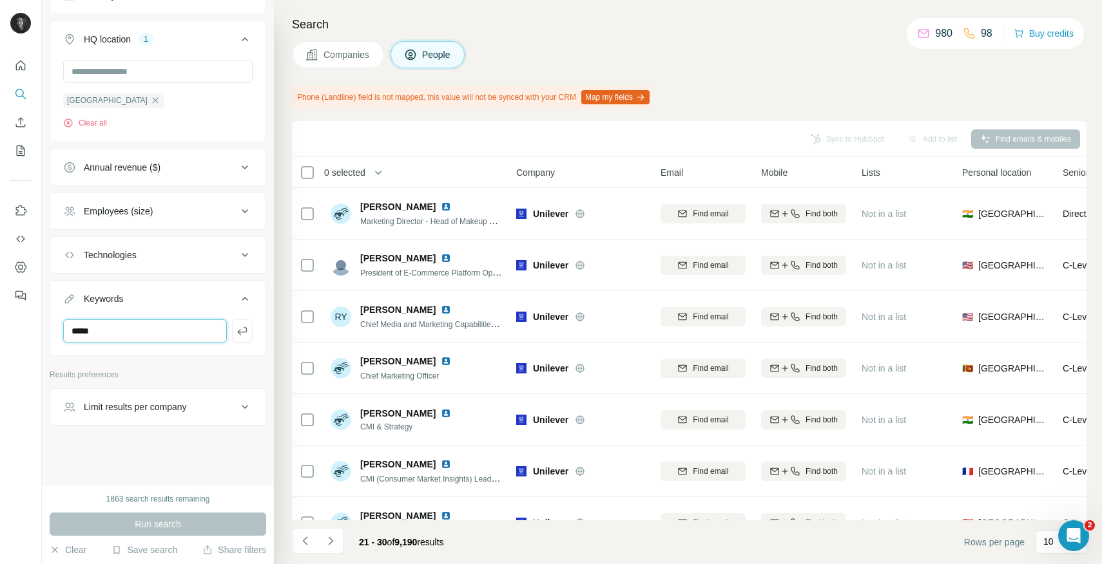
click at [107, 334] on input "*****" at bounding box center [145, 331] width 164 height 23
type input "*****"
click at [144, 530] on div "Run search" at bounding box center [158, 524] width 216 height 23
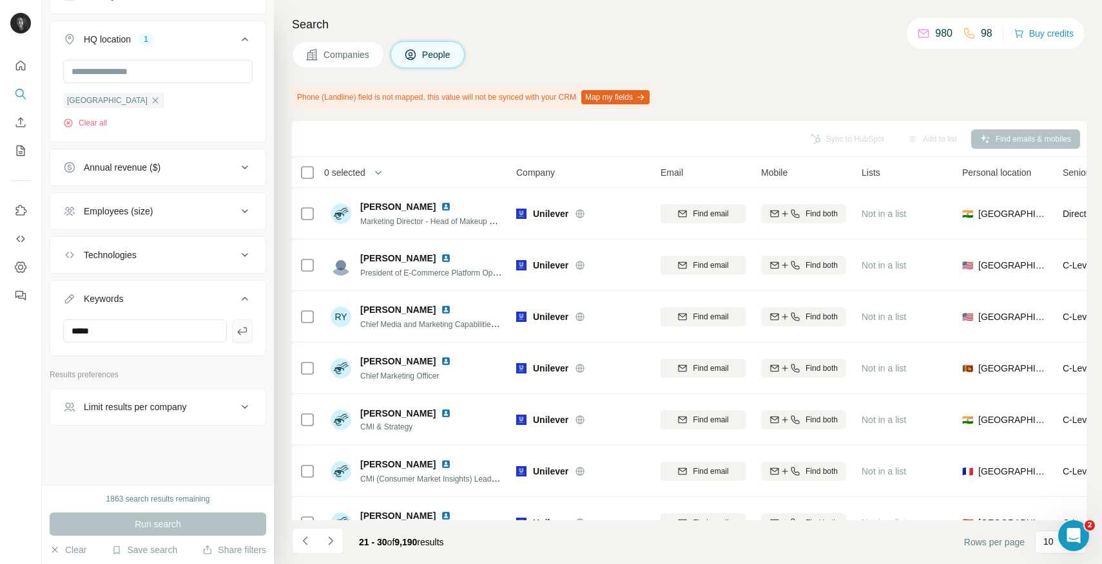
click at [245, 331] on icon "button" at bounding box center [242, 331] width 10 height 8
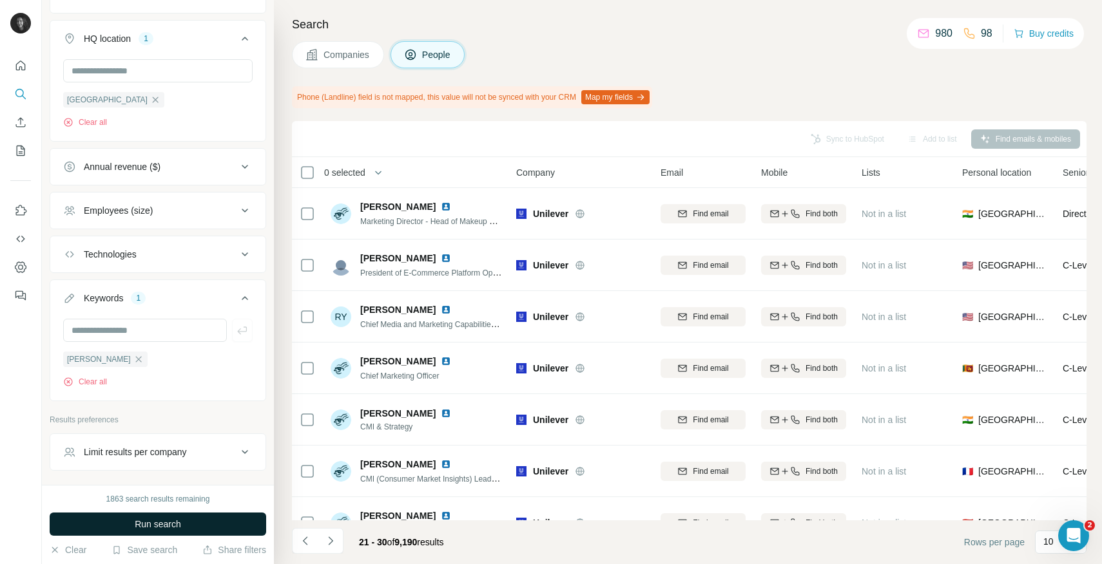
click at [149, 519] on span "Run search" at bounding box center [158, 524] width 46 height 13
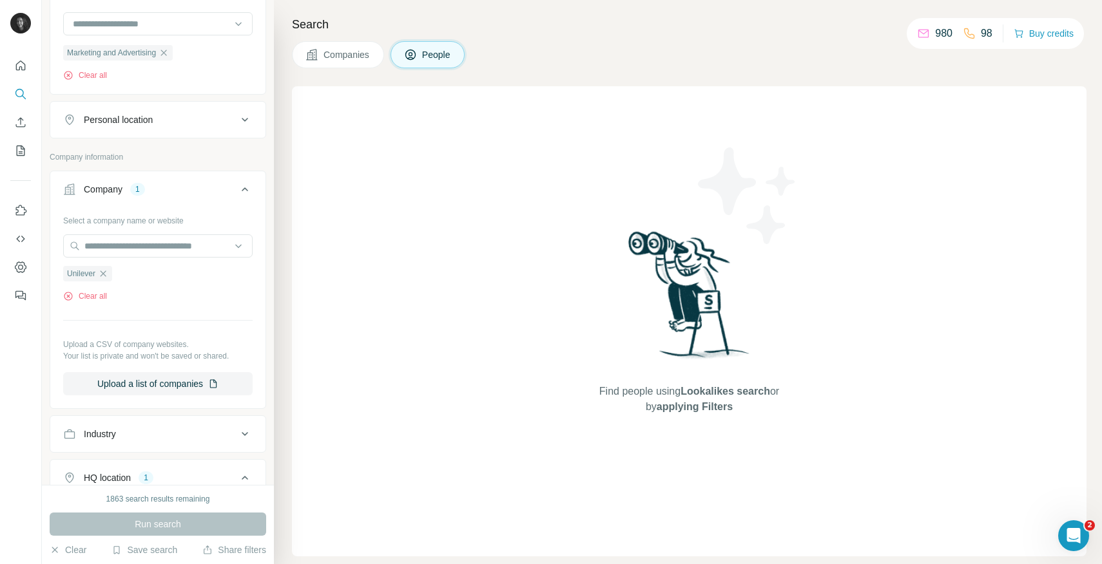
scroll to position [346, 0]
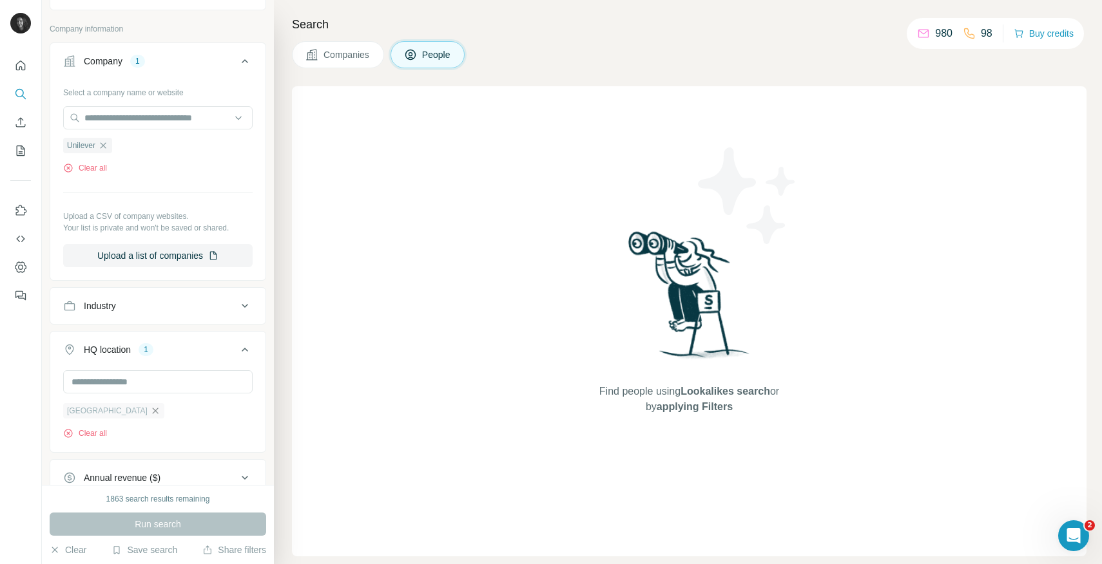
click at [150, 407] on icon "button" at bounding box center [155, 411] width 10 height 10
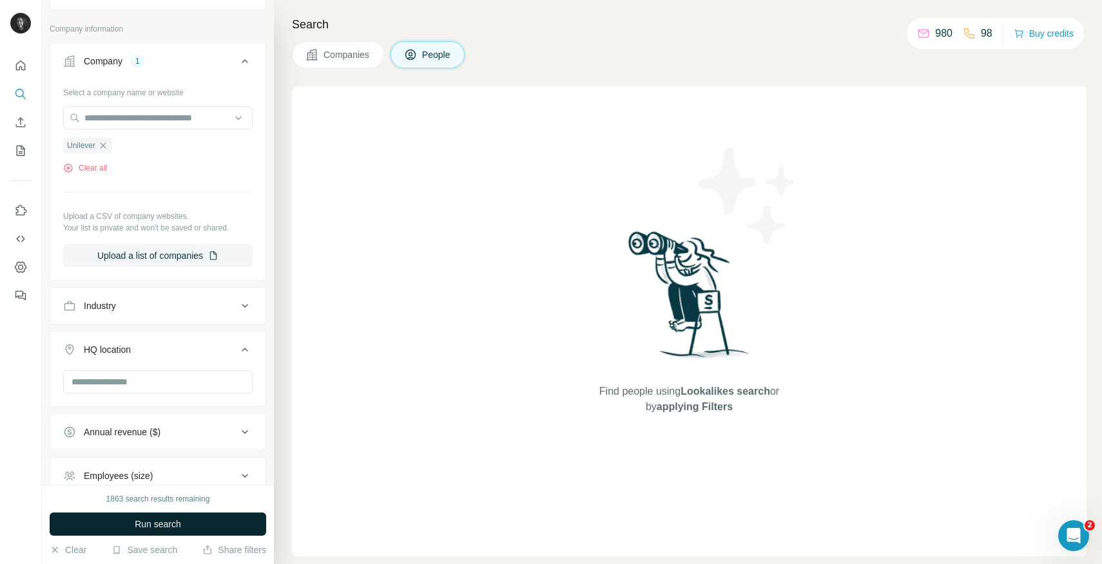
click at [145, 535] on button "Run search" at bounding box center [158, 524] width 216 height 23
click at [108, 141] on icon "button" at bounding box center [103, 145] width 10 height 10
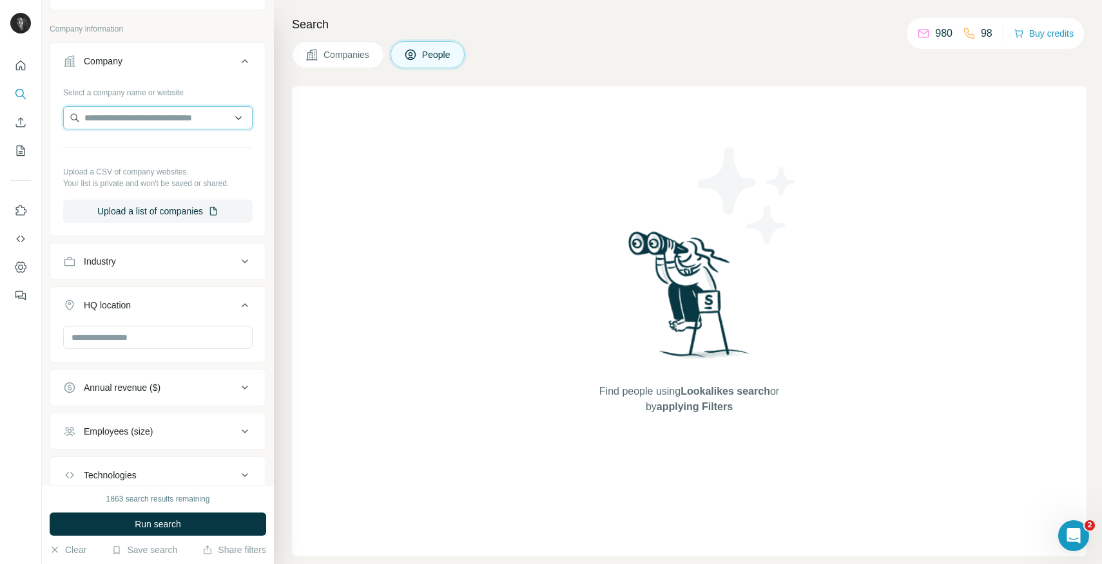
click at [120, 121] on input "text" at bounding box center [157, 117] width 189 height 23
paste input "**********"
type input "**********"
click at [137, 153] on p "[DOMAIN_NAME]" at bounding box center [134, 159] width 69 height 12
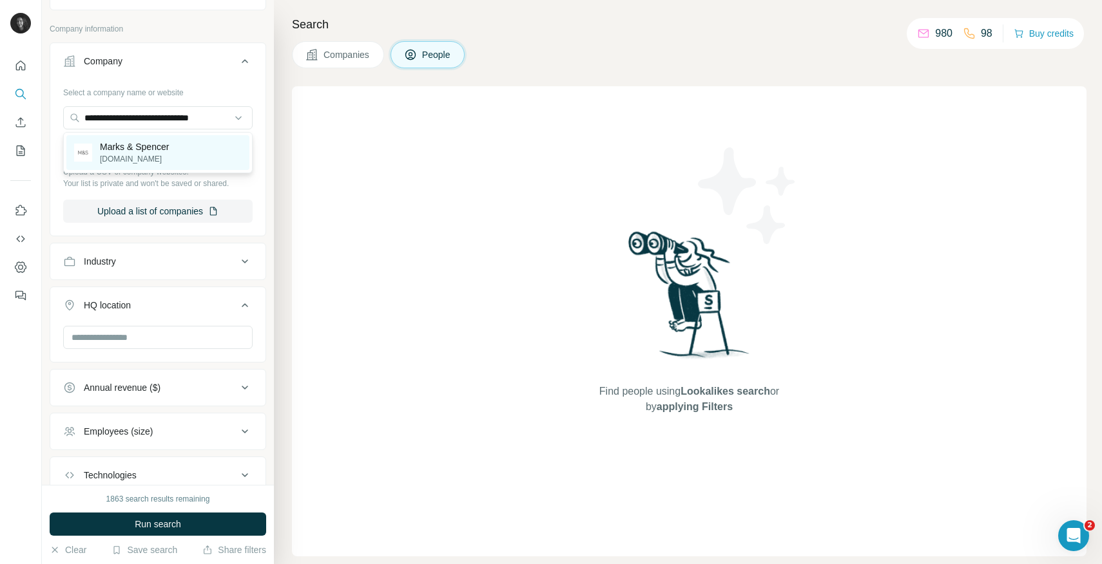
scroll to position [0, 0]
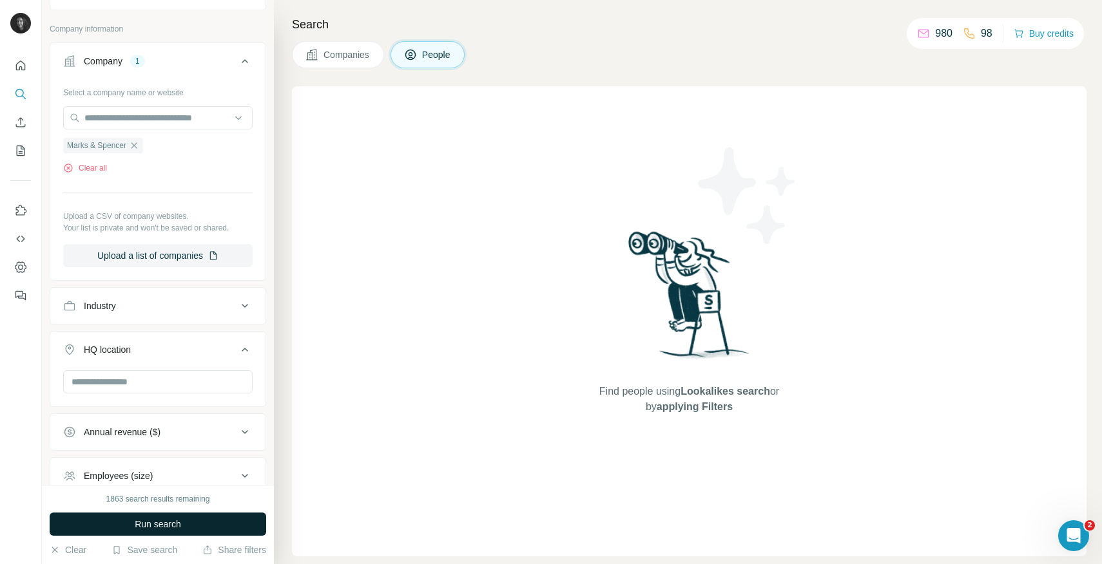
click at [151, 517] on button "Run search" at bounding box center [158, 524] width 216 height 23
click at [354, 57] on span "Companies" at bounding box center [346, 54] width 47 height 13
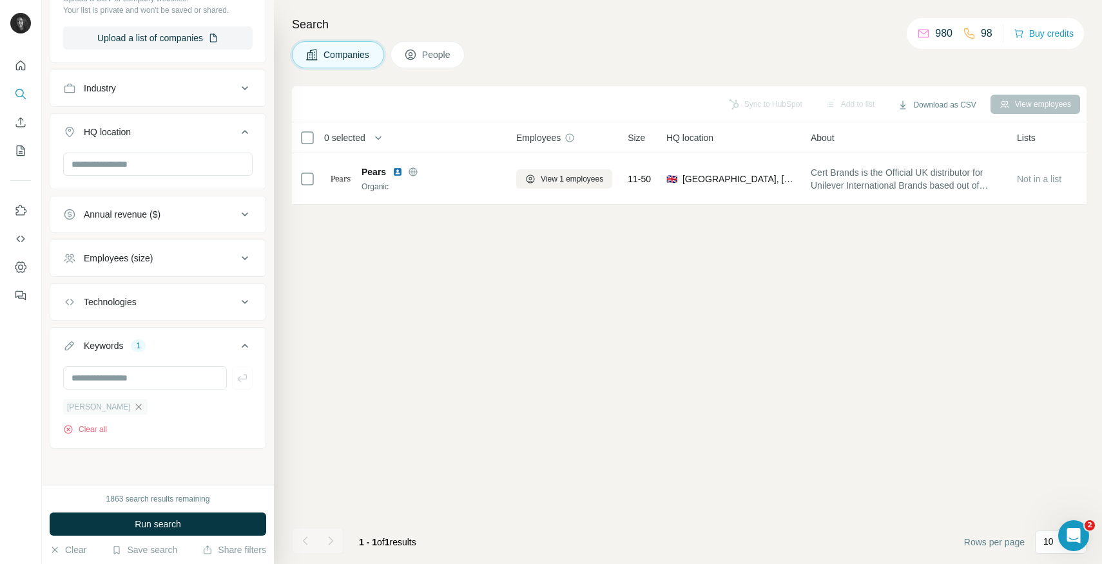
click at [135, 406] on icon "button" at bounding box center [138, 407] width 6 height 6
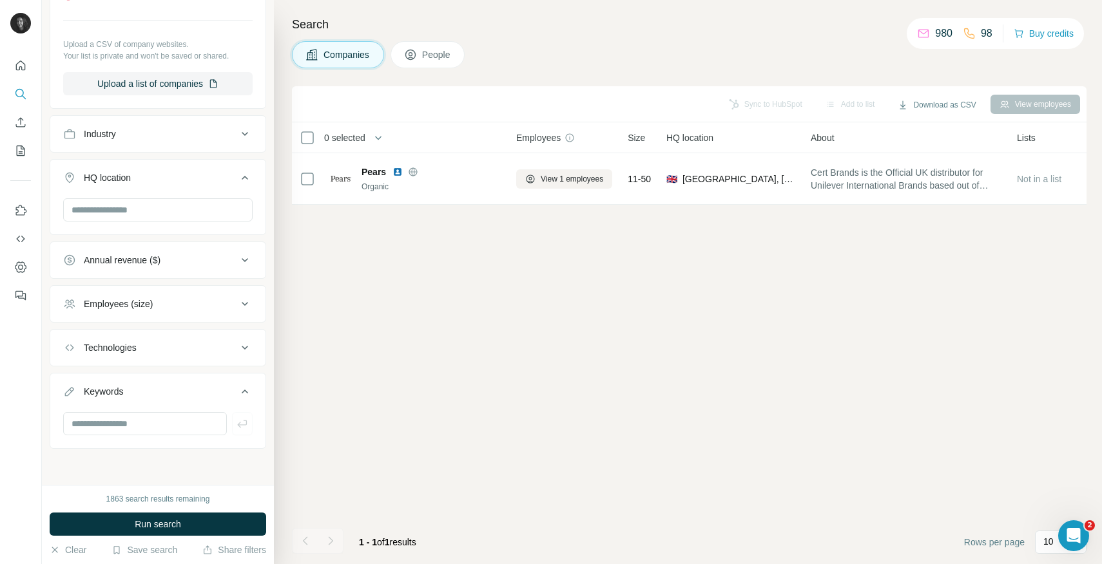
scroll to position [233, 0]
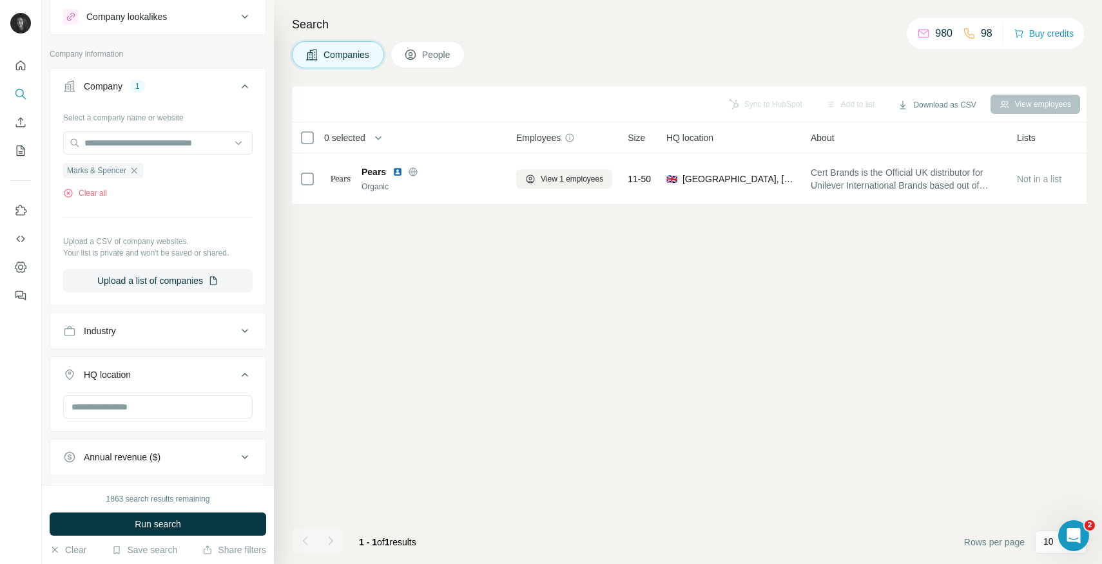
scroll to position [85, 0]
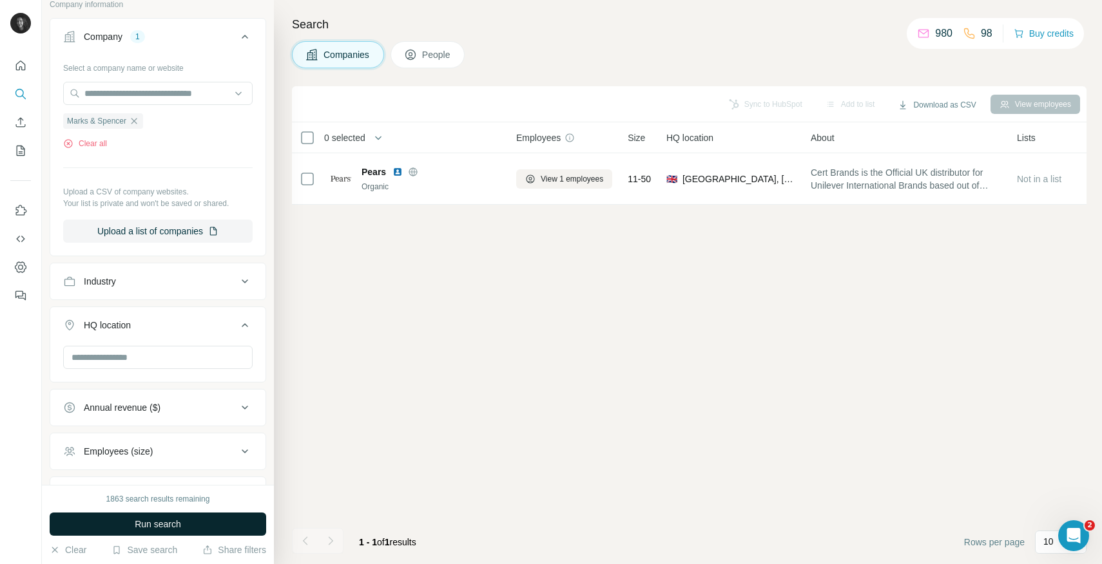
click at [158, 523] on span "Run search" at bounding box center [158, 524] width 46 height 13
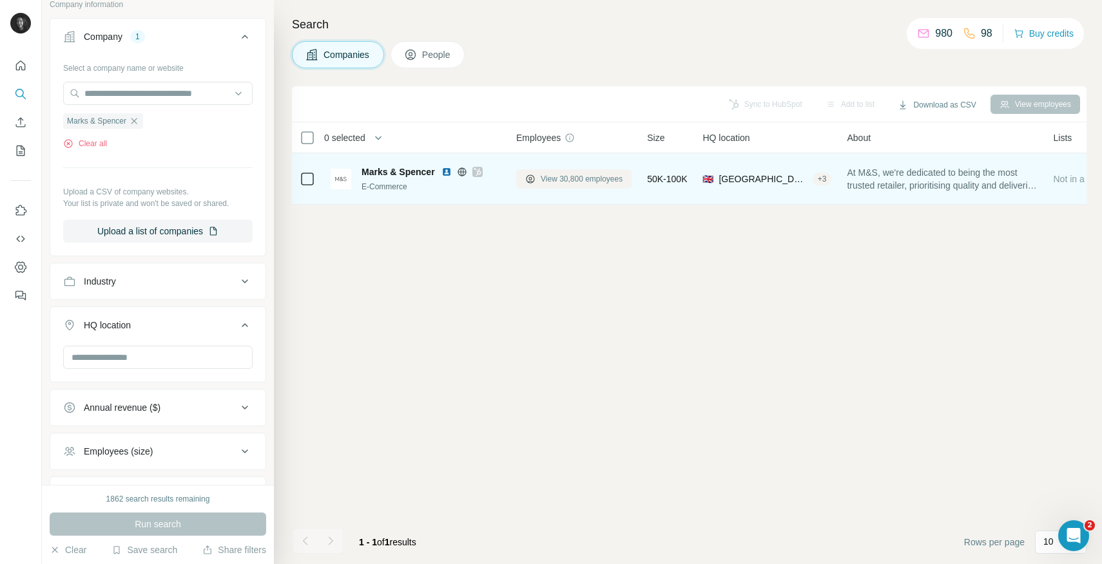
click at [560, 180] on span "View 30,800 employees" at bounding box center [581, 179] width 82 height 12
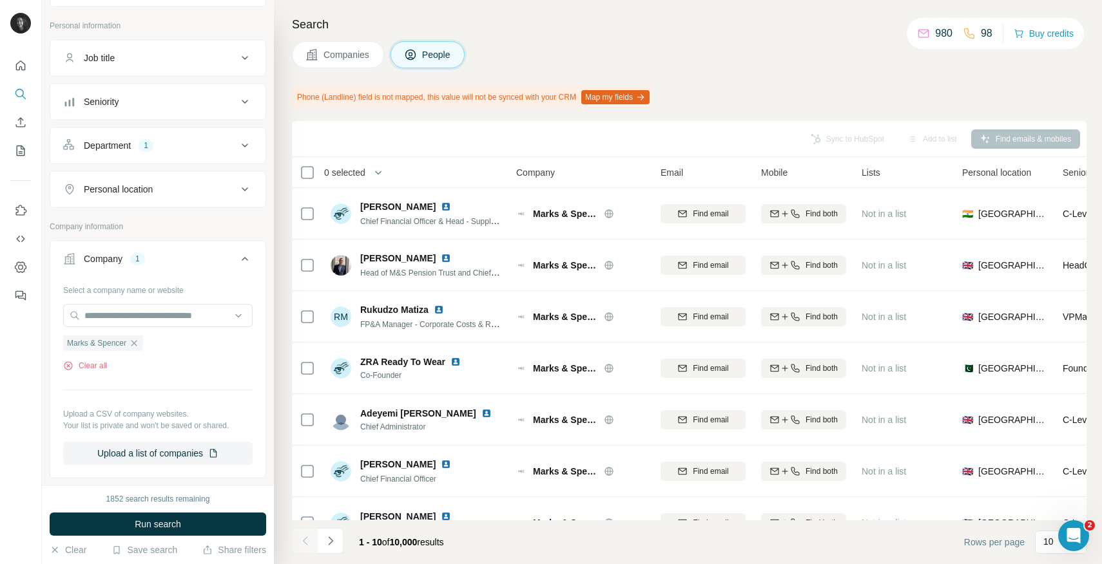
scroll to position [43, 0]
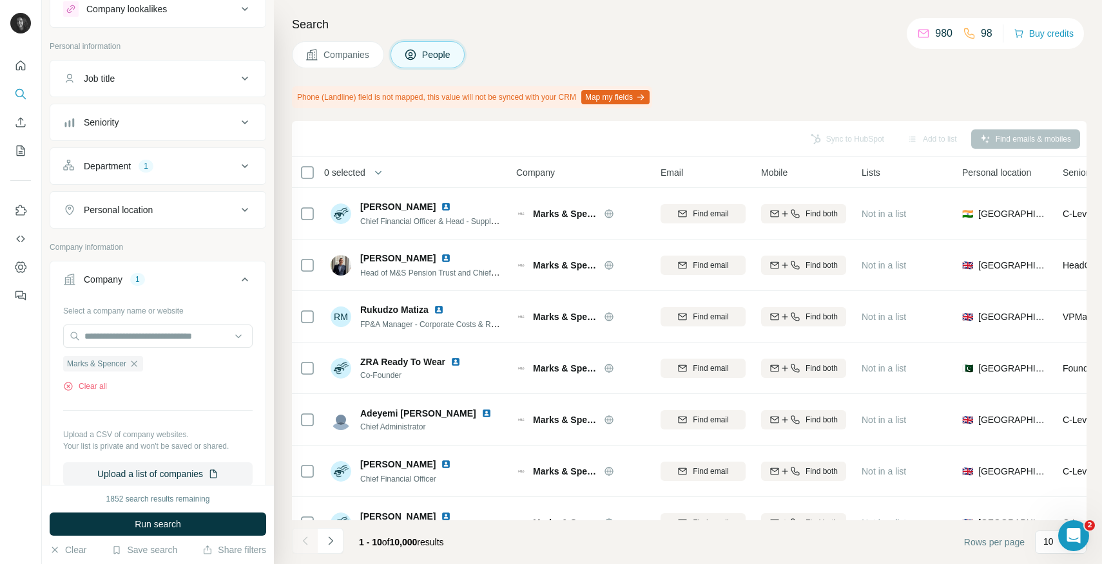
click at [147, 170] on div "1" at bounding box center [146, 166] width 15 height 12
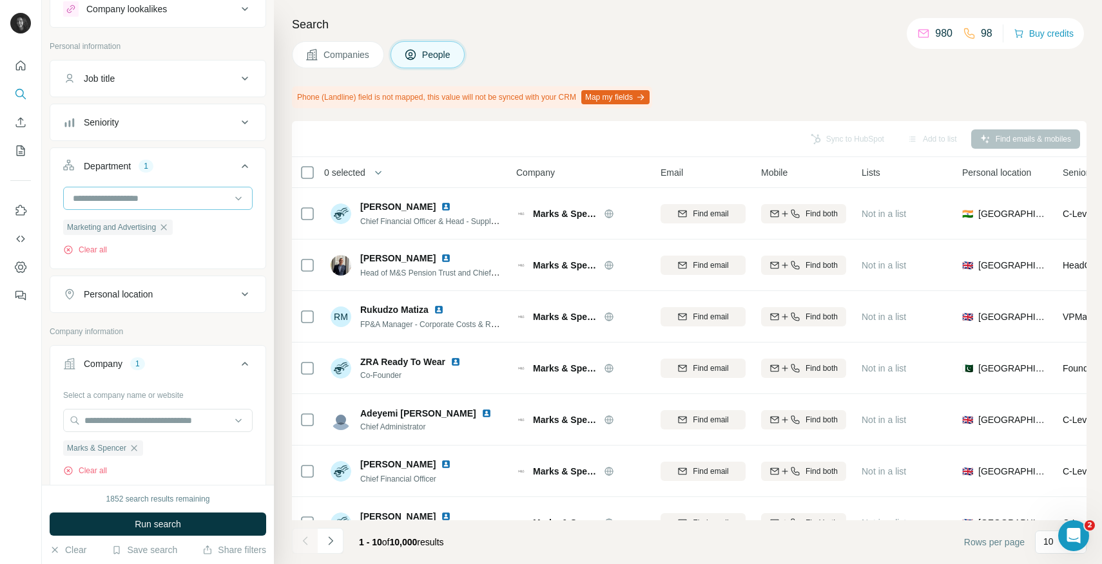
click at [148, 198] on input at bounding box center [151, 198] width 159 height 14
click at [145, 198] on input at bounding box center [151, 198] width 159 height 14
click at [165, 223] on div "Marketing and Advertising" at bounding box center [118, 227] width 110 height 15
click at [169, 232] on icon "button" at bounding box center [163, 227] width 10 height 10
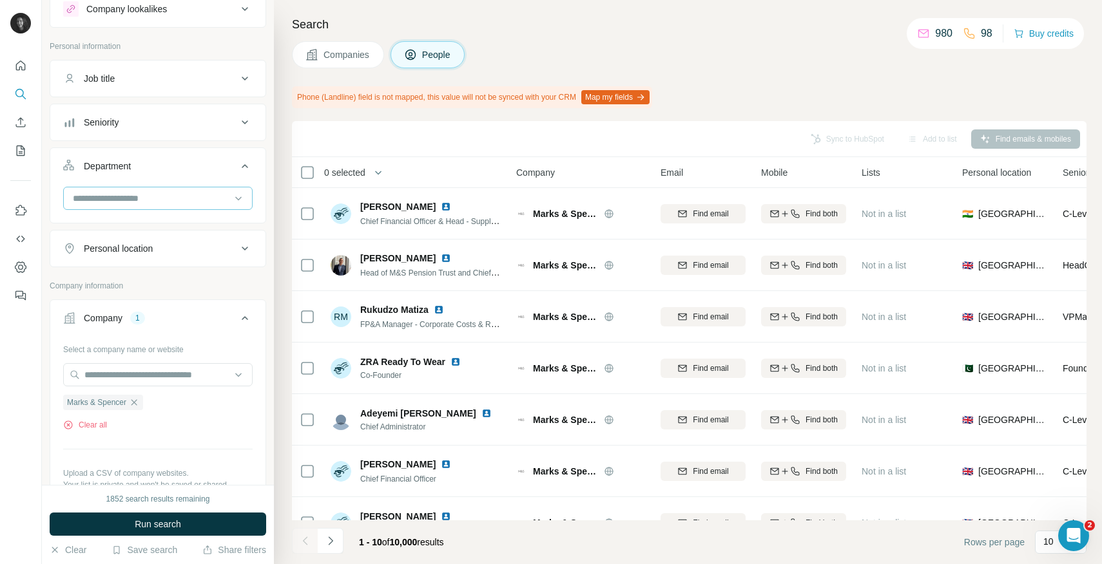
click at [176, 200] on input at bounding box center [151, 198] width 159 height 14
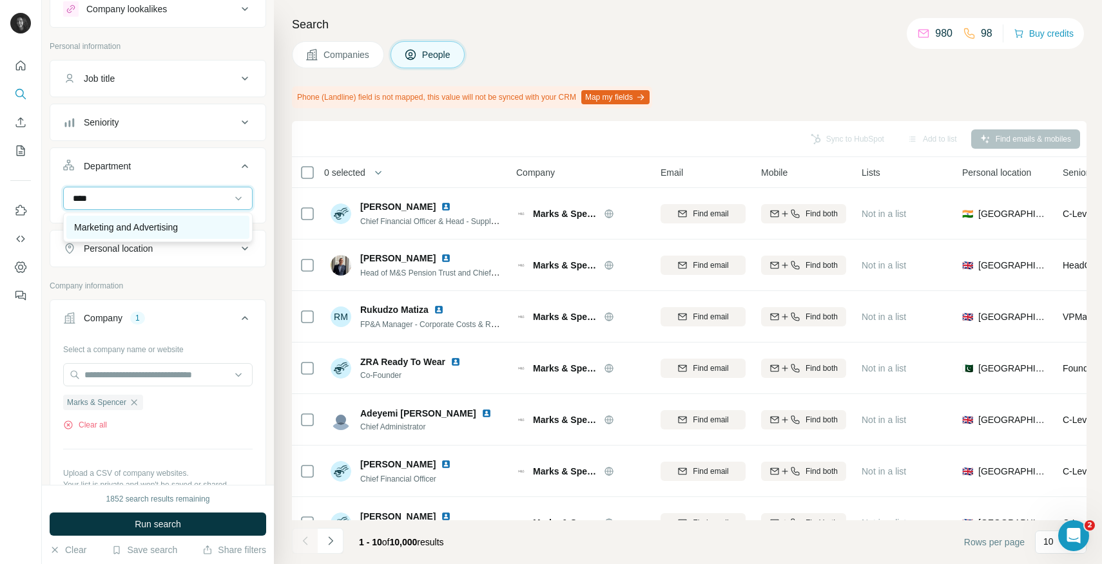
type input "****"
click at [173, 224] on p "Marketing and Advertising" at bounding box center [126, 227] width 104 height 13
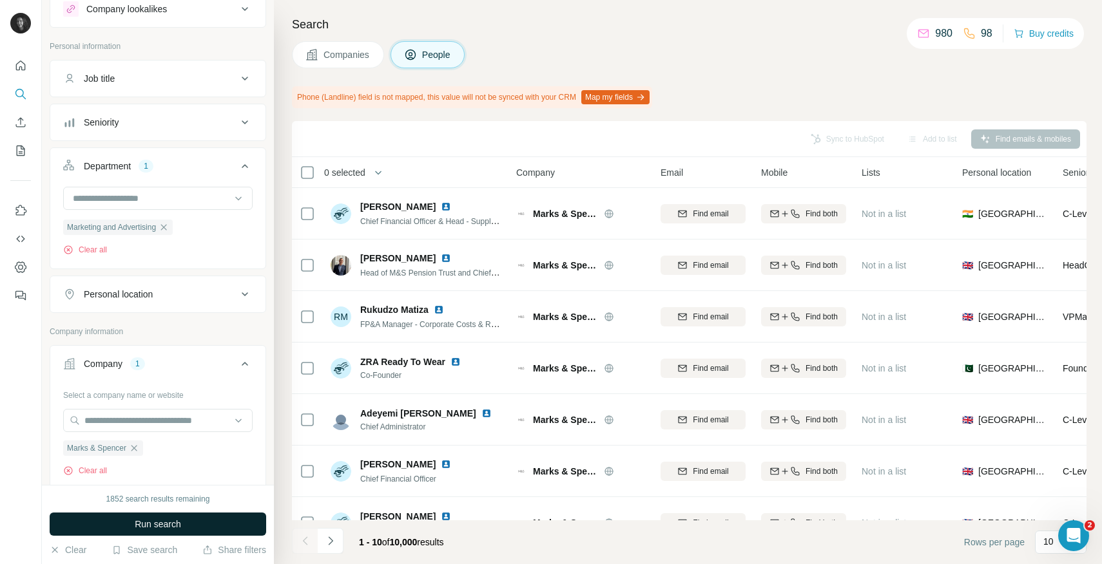
click at [167, 521] on span "Run search" at bounding box center [158, 524] width 46 height 13
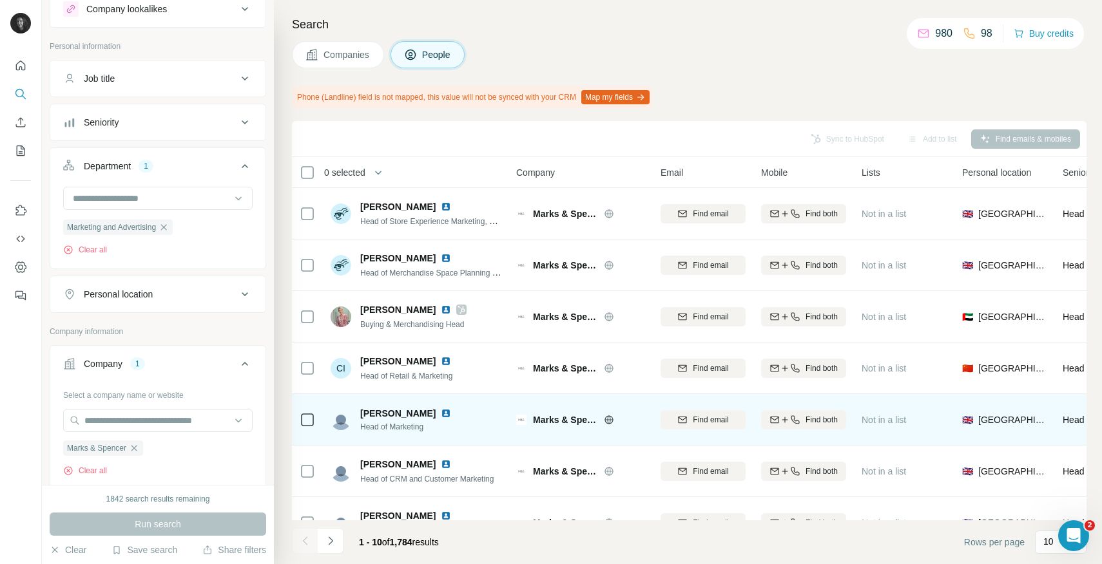
scroll to position [183, 0]
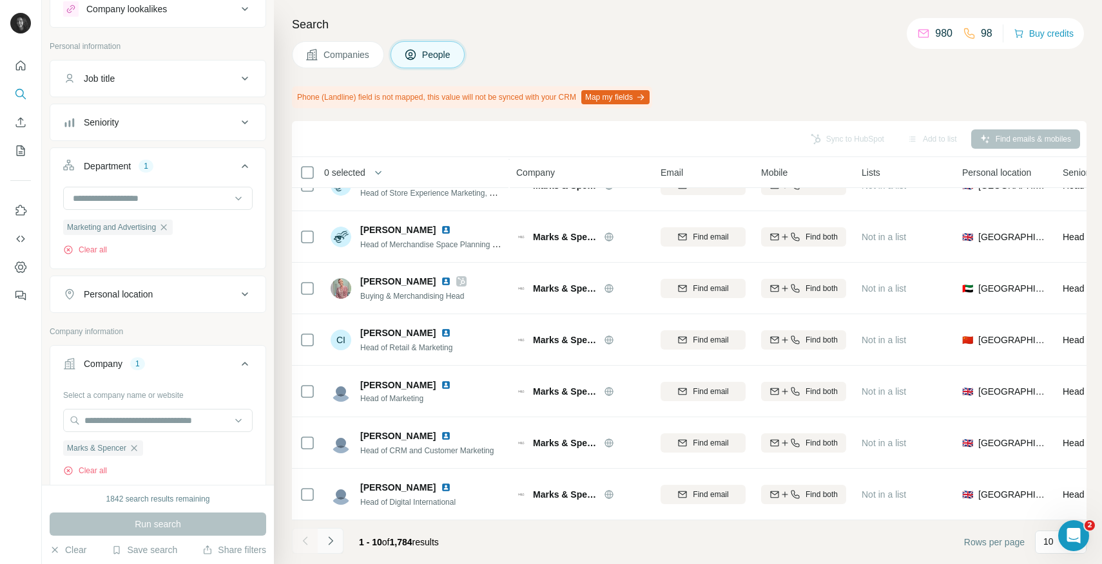
click at [338, 539] on button "Navigate to next page" at bounding box center [331, 541] width 26 height 26
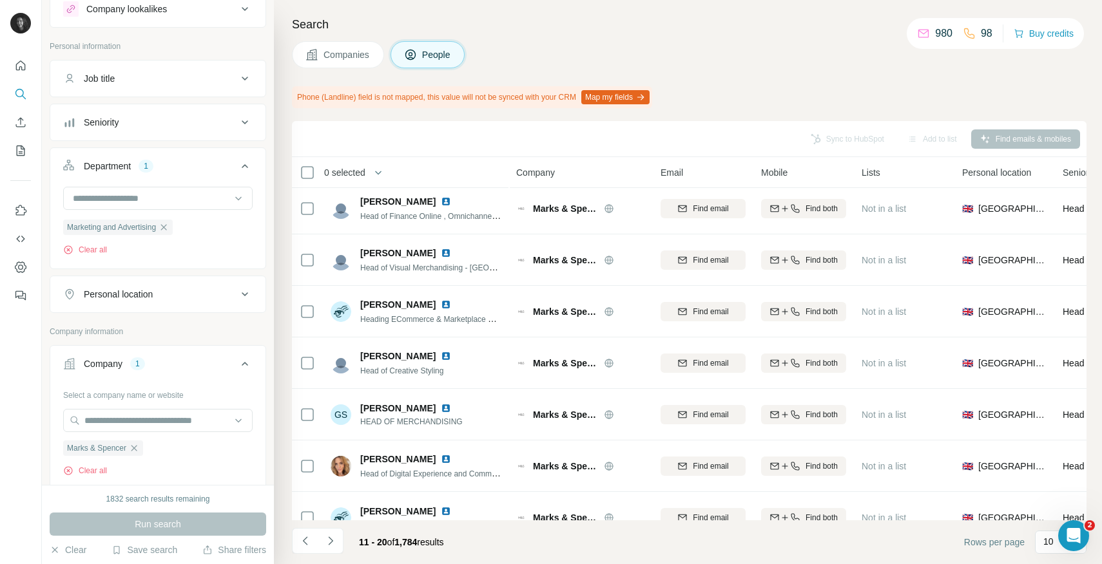
scroll to position [0, 0]
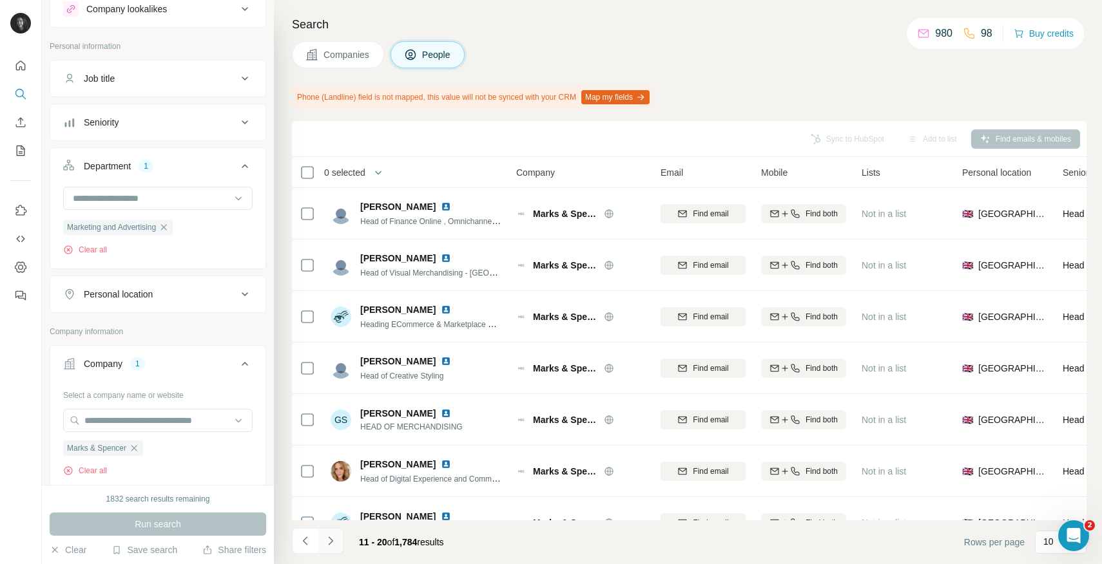
click at [336, 540] on icon "Navigate to next page" at bounding box center [330, 541] width 13 height 13
click at [137, 448] on icon "button" at bounding box center [134, 448] width 6 height 6
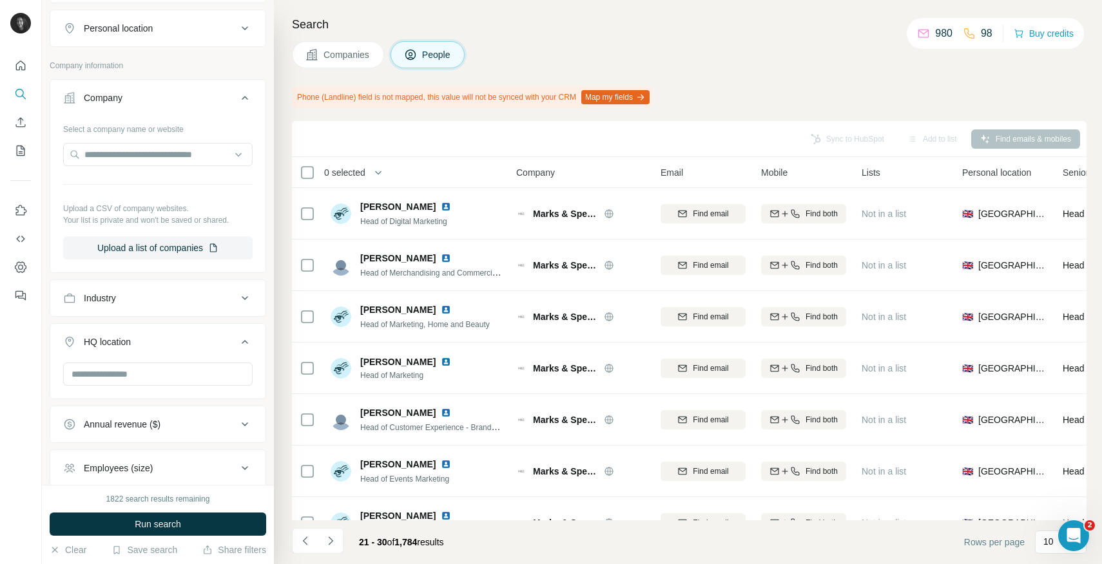
scroll to position [302, 0]
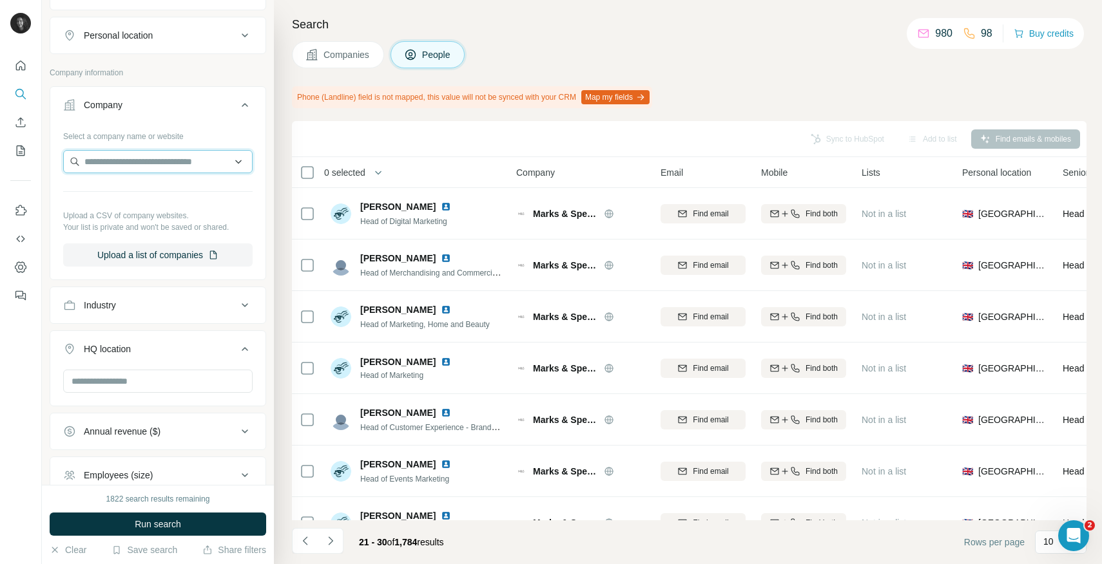
click at [175, 171] on input "text" at bounding box center [157, 161] width 189 height 23
click at [171, 166] on input "text" at bounding box center [157, 161] width 189 height 23
paste input "**********"
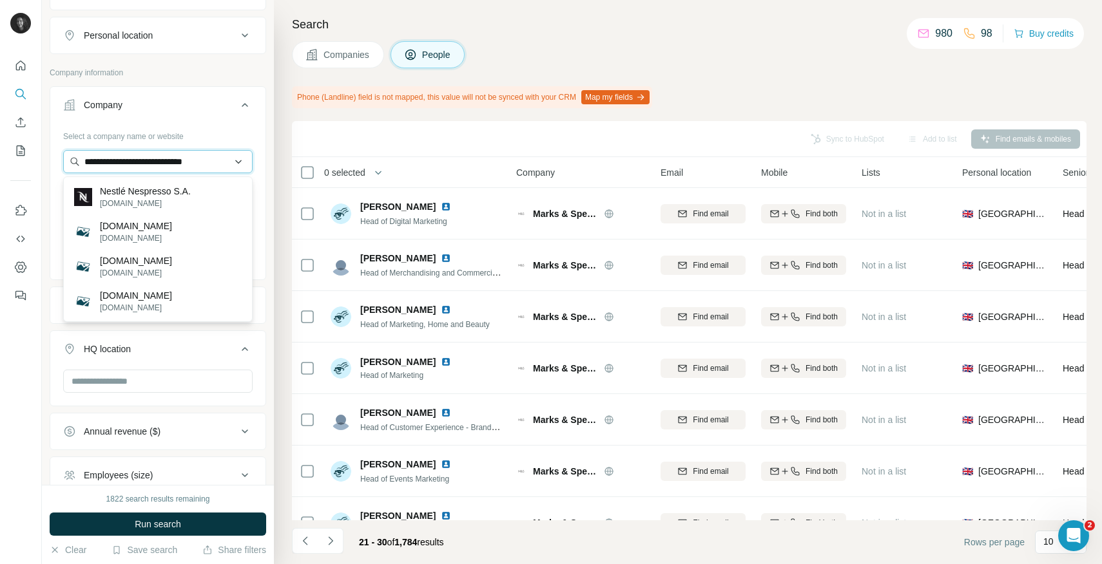
scroll to position [0, 0]
type input "**********"
click at [167, 185] on p "Nestlé Nespresso S.A." at bounding box center [145, 191] width 91 height 13
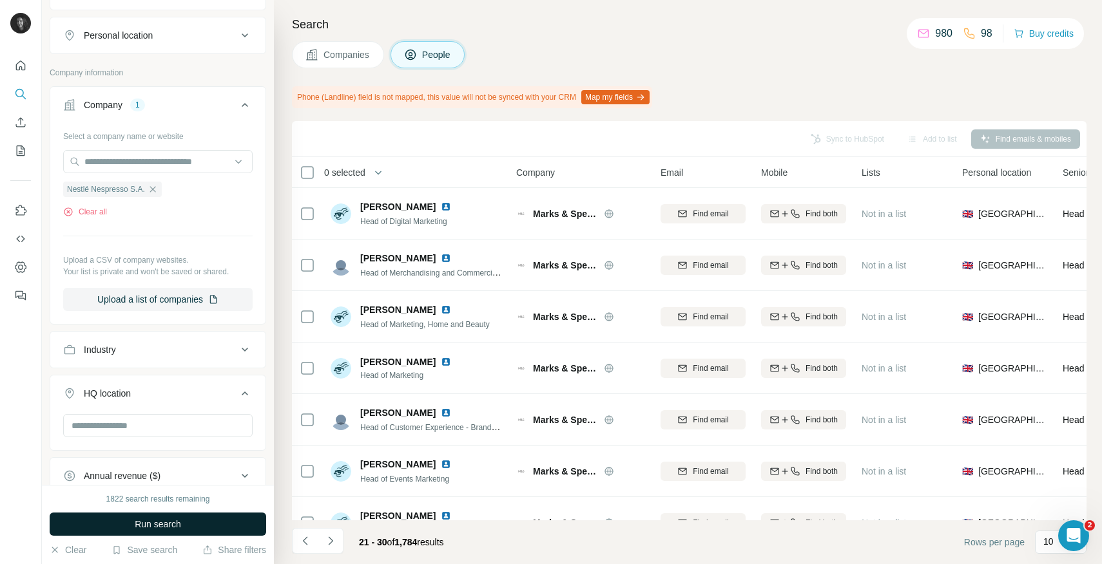
click at [142, 527] on span "Run search" at bounding box center [158, 524] width 46 height 13
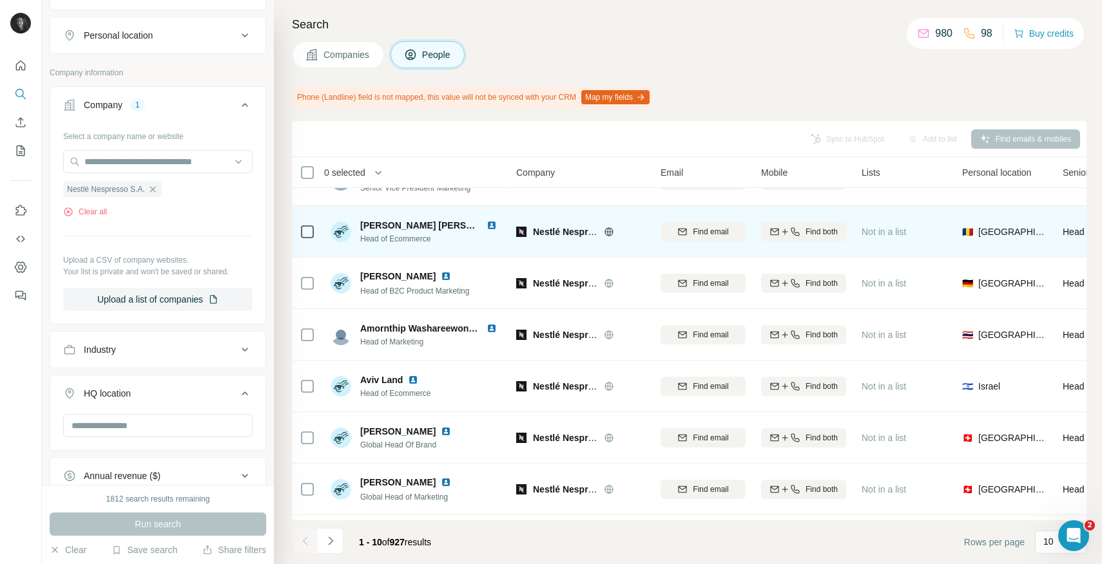
scroll to position [183, 0]
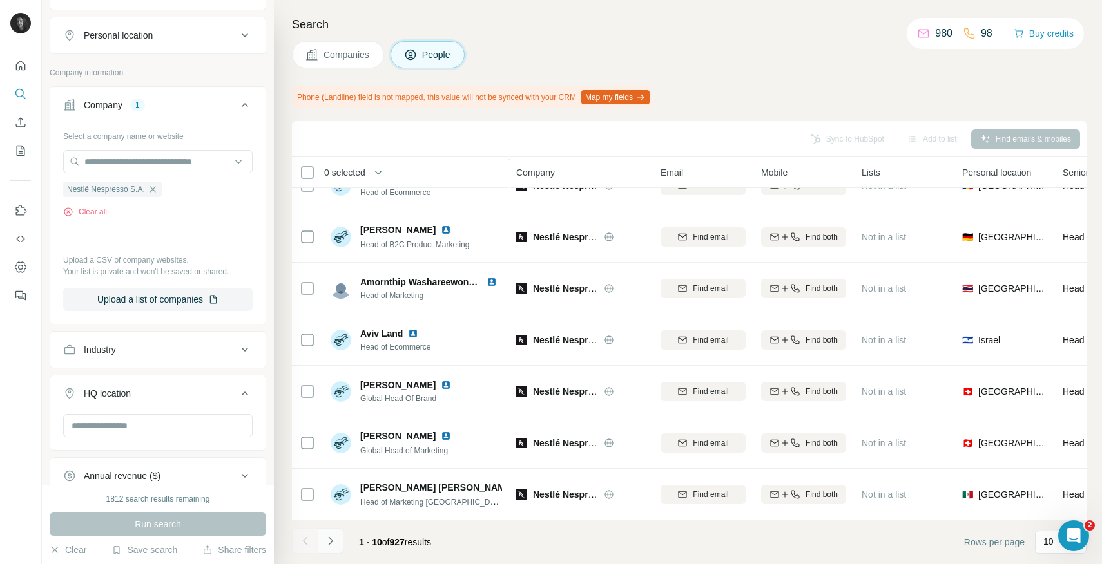
click at [336, 544] on icon "Navigate to next page" at bounding box center [330, 541] width 13 height 13
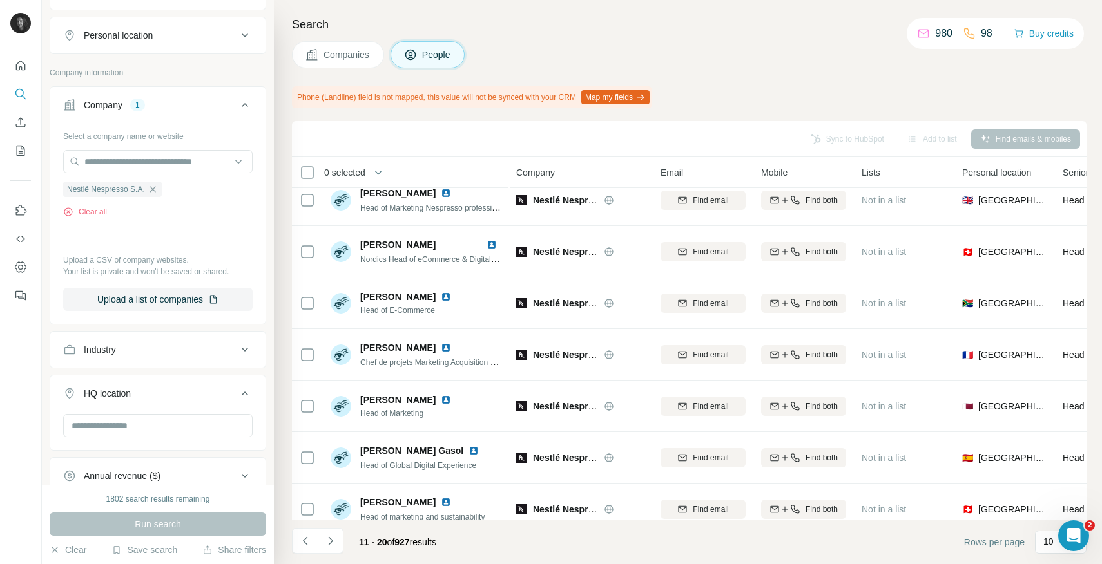
scroll to position [0, 0]
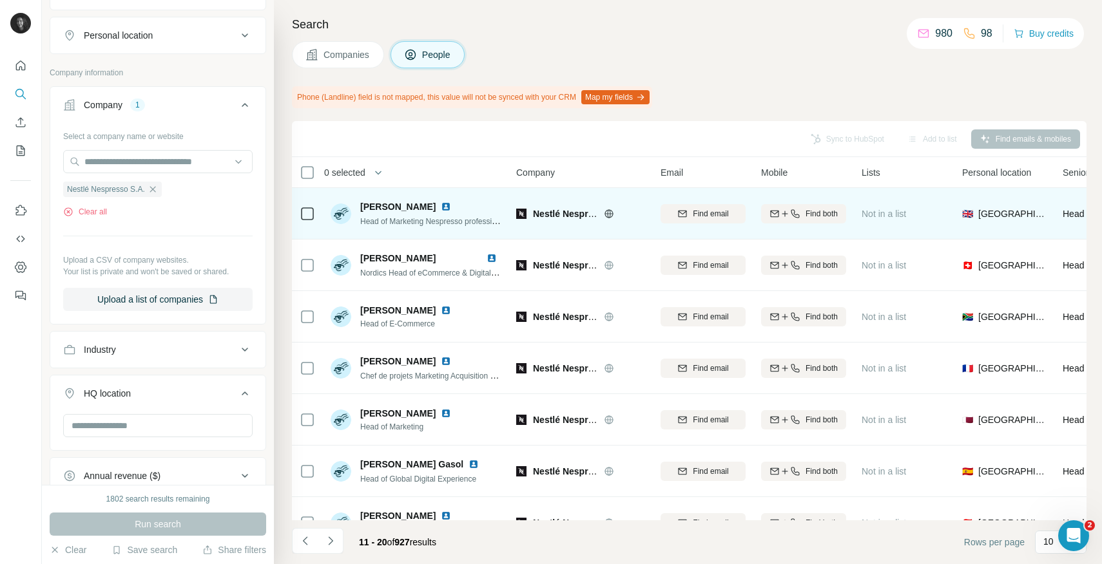
click at [405, 206] on span "[PERSON_NAME]" at bounding box center [397, 206] width 75 height 13
click at [454, 216] on div "Head of Marketing Nespresso professional" at bounding box center [431, 221] width 142 height 13
click at [703, 210] on span "Find email" at bounding box center [710, 214] width 35 height 12
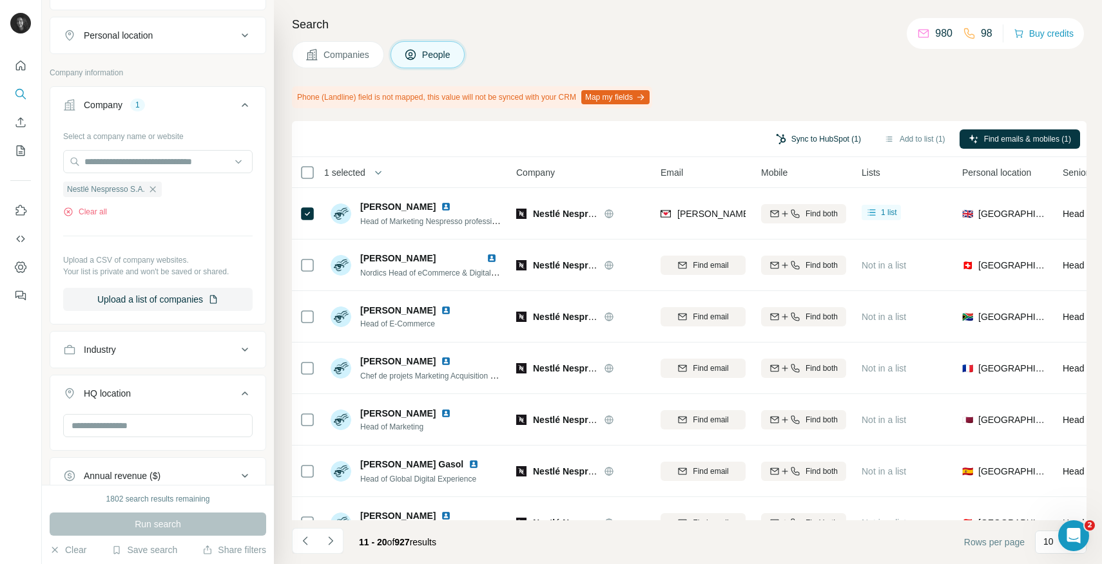
click at [818, 140] on button "Sync to HubSpot (1)" at bounding box center [818, 138] width 103 height 19
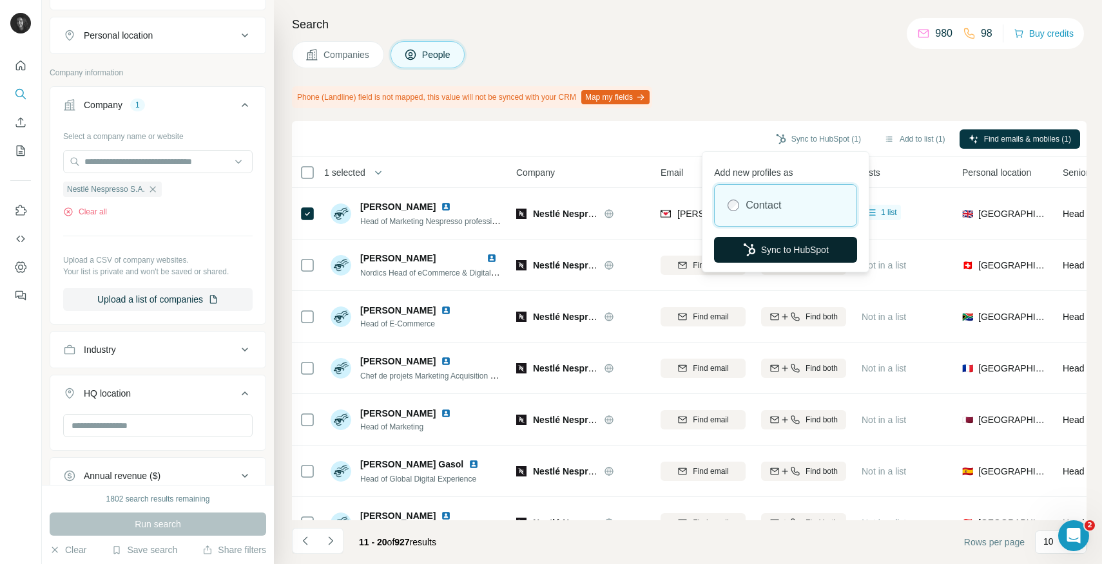
click at [764, 253] on button "Sync to HubSpot" at bounding box center [785, 250] width 143 height 26
